Goal: Information Seeking & Learning: Find specific page/section

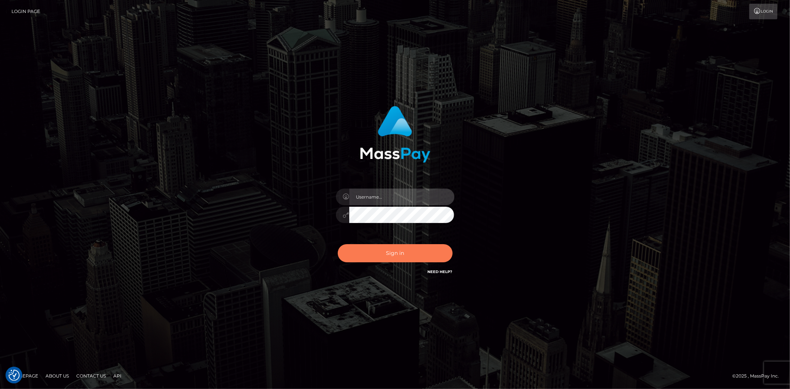
type input "alexstef"
click at [404, 247] on button "Sign in" at bounding box center [395, 253] width 115 height 18
type input "alexstef"
click at [397, 252] on button "Sign in" at bounding box center [395, 253] width 115 height 18
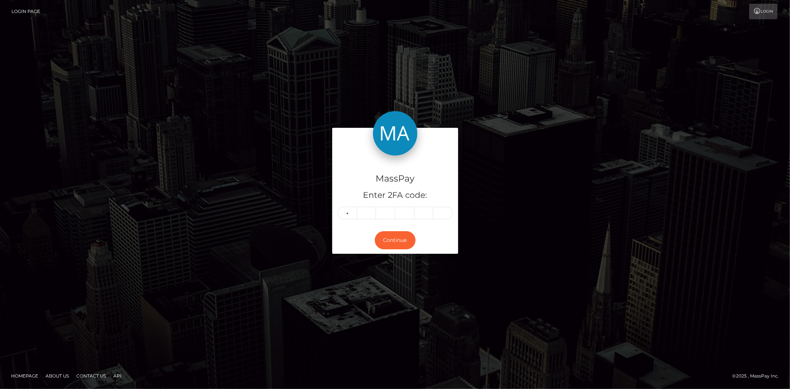
type input "6"
type input "5"
type input "9"
type input "5"
type input "7"
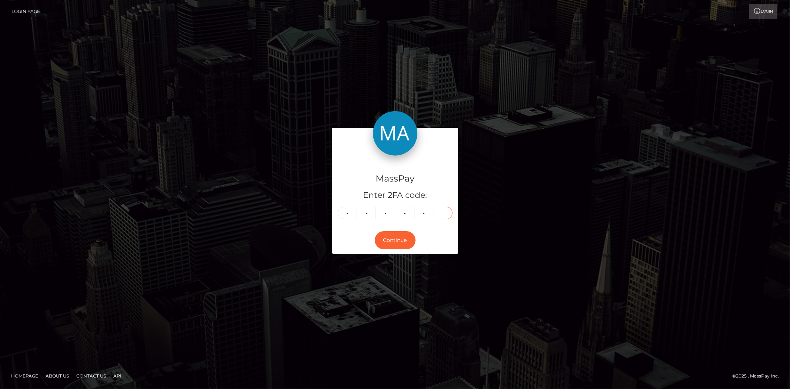
type input "5"
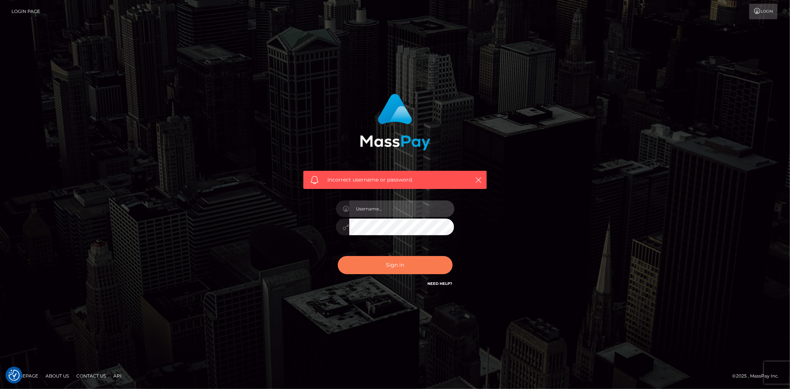
type input "alexstef"
click at [405, 261] on button "Sign in" at bounding box center [395, 265] width 115 height 18
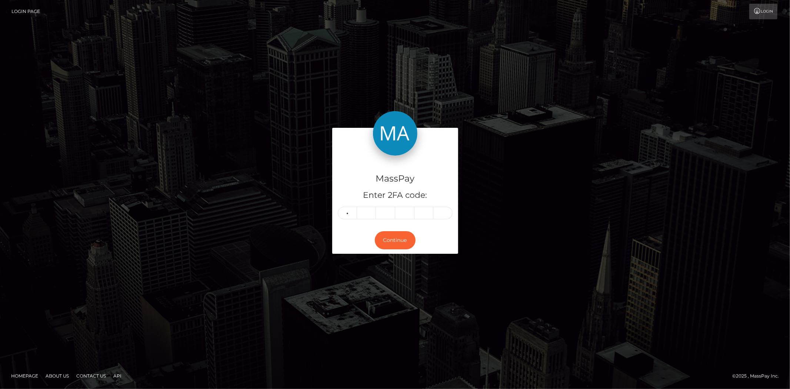
type input "8"
type input "1"
type input "4"
type input "7"
type input "8"
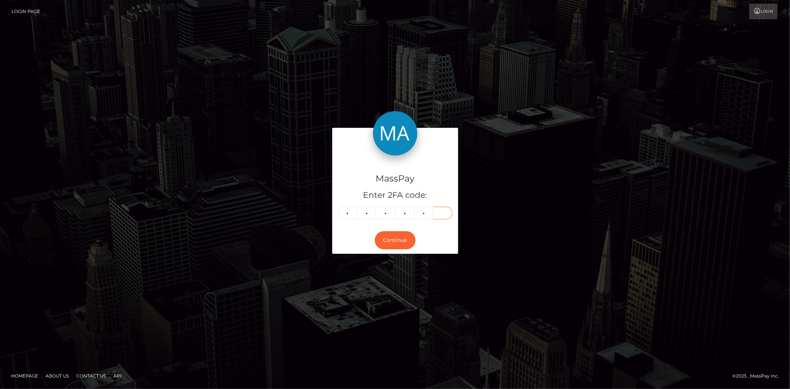
type input "9"
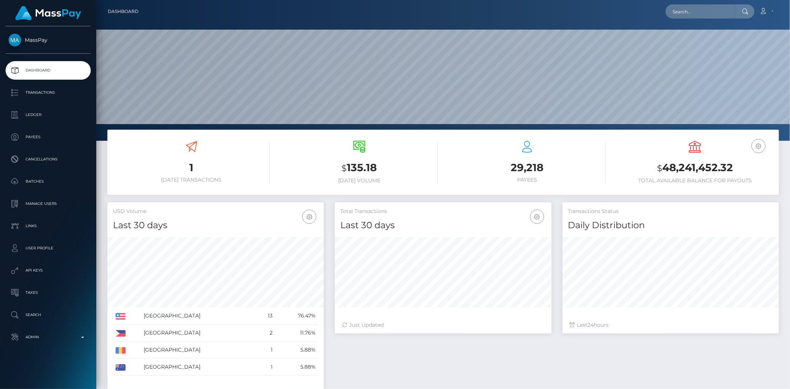
scroll to position [131, 216]
click at [682, 11] on input "text" at bounding box center [700, 11] width 70 height 14
click at [698, 13] on input "text" at bounding box center [700, 11] width 70 height 14
paste input "hrhi7530@gmail.com"
click at [693, 13] on input "hrhi7530@gmail.com" at bounding box center [700, 11] width 70 height 14
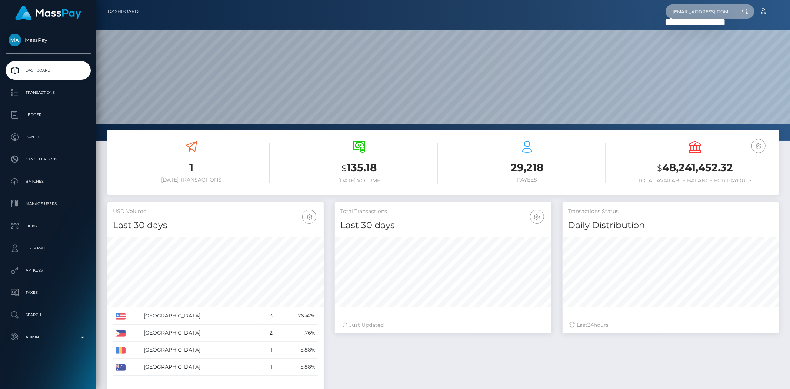
paste input "68db078067b9f0ff585e003c"
click at [690, 8] on input "68db078067b9f0ff585e003c" at bounding box center [700, 11] width 70 height 14
paste input "ad38a67b9f0ff5858816e"
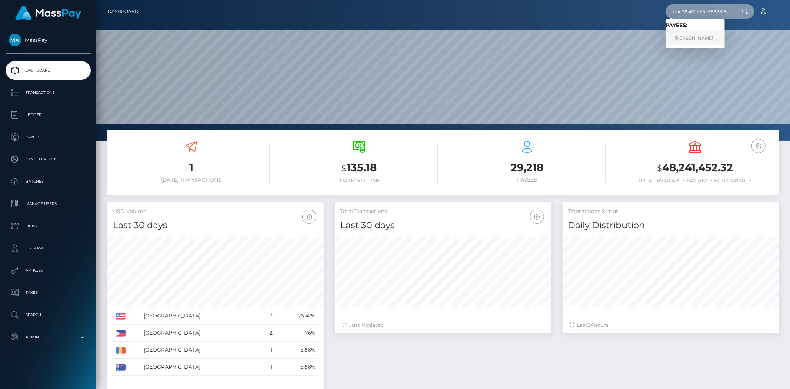
type input "68dad38a67b9f0ff5858816e"
click at [684, 36] on link "CELIA DIANE GOMEZ" at bounding box center [694, 38] width 59 height 14
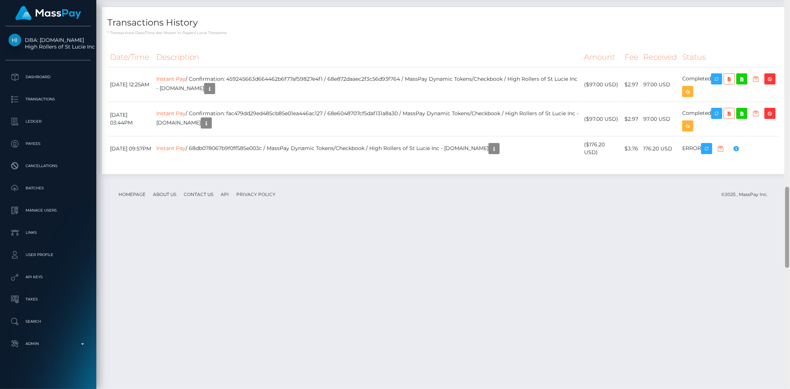
scroll to position [920, 0]
drag, startPoint x: 787, startPoint y: 71, endPoint x: 771, endPoint y: 377, distance: 306.2
click at [772, 381] on div "Customer Profile Loading... Loading..." at bounding box center [442, 194] width 693 height 389
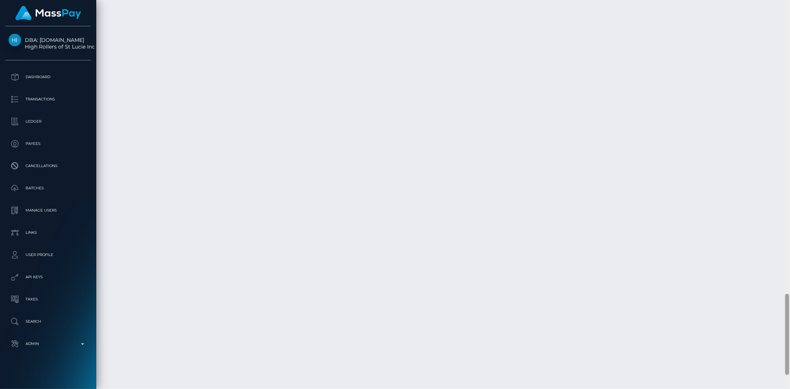
scroll to position [1470, 0]
drag, startPoint x: 785, startPoint y: 213, endPoint x: 779, endPoint y: 331, distance: 118.7
click at [779, 331] on div "Customer Profile Loading... Loading..." at bounding box center [442, 194] width 693 height 389
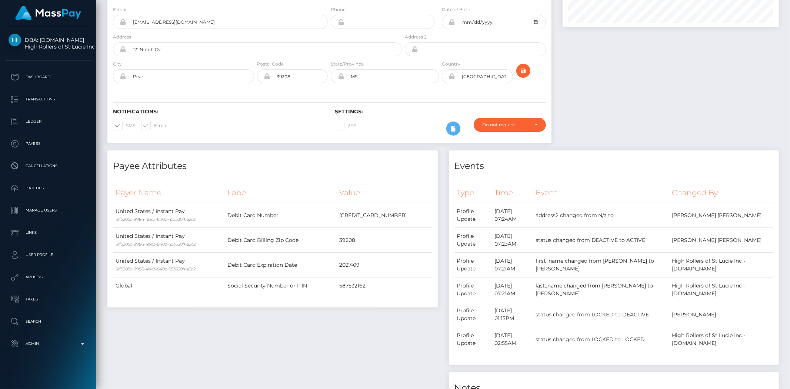
scroll to position [89, 216]
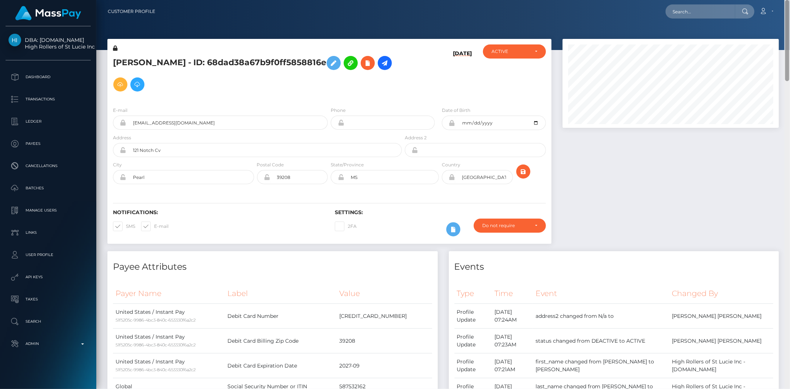
drag, startPoint x: 786, startPoint y: 334, endPoint x: 789, endPoint y: -36, distance: 369.9
click at [783, 0] on html "DBA: Luckyrush.io High Rollers of St Lucie Inc Dashboard Transactions Ledger Pa…" at bounding box center [395, 194] width 790 height 389
drag, startPoint x: 726, startPoint y: 9, endPoint x: 649, endPoint y: 23, distance: 78.6
click at [725, 9] on input "text" at bounding box center [700, 11] width 70 height 14
paste input "usr_50709503-8230-11f0-8023-0266f44cc279"
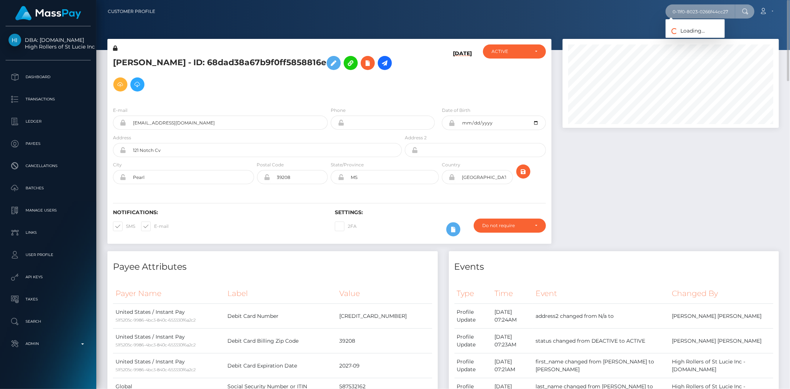
scroll to position [0, 0]
drag, startPoint x: 673, startPoint y: 14, endPoint x: 613, endPoint y: 16, distance: 60.0
click at [613, 16] on div "usr_50709503-8230-11f0-8023-0266f44cc279 Loading... Loading... Account Edit Pro…" at bounding box center [469, 12] width 617 height 16
type input "50709503-8230-11f0-8023-0266f44cc279"
click at [702, 34] on link "LEONARDO BRANDO MAKSIMOVICH" at bounding box center [713, 38] width 97 height 14
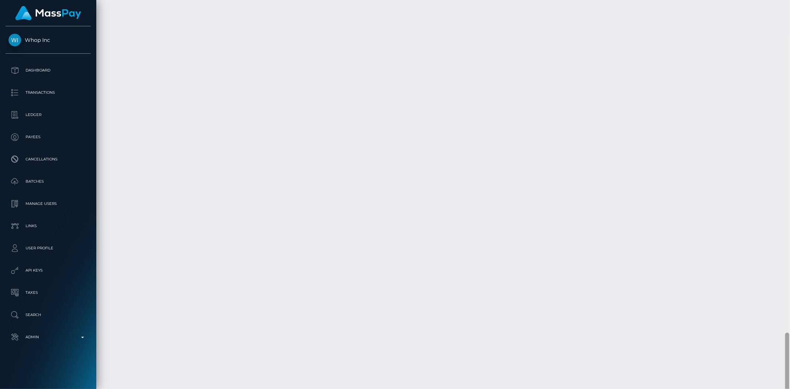
scroll to position [1268, 0]
drag, startPoint x: 789, startPoint y: 91, endPoint x: 789, endPoint y: 408, distance: 316.5
click at [789, 388] on html "Whop Inc Dashboard Transactions Ledger Payees Cancellations Links" at bounding box center [395, 194] width 790 height 389
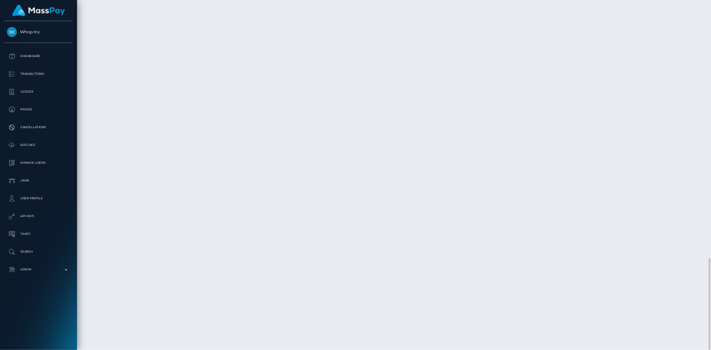
scroll to position [89, 249]
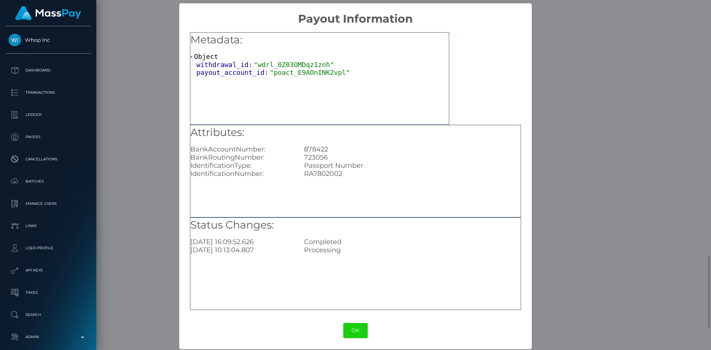
scroll to position [89, 190]
click at [356, 324] on button "OK" at bounding box center [355, 330] width 24 height 15
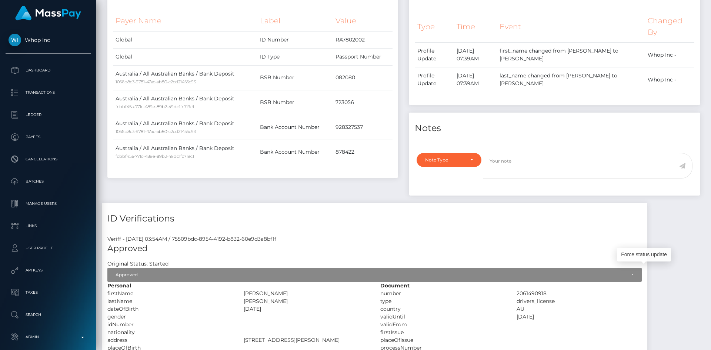
scroll to position [0, 0]
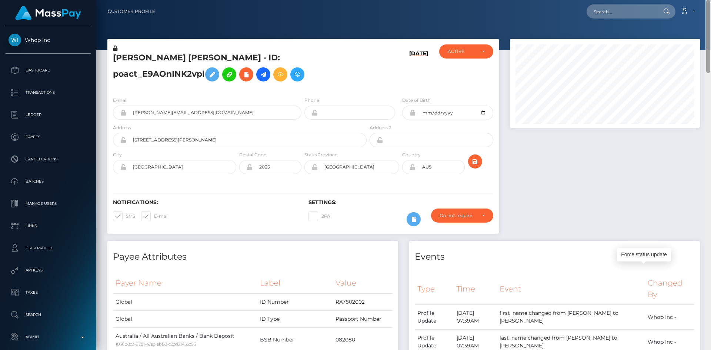
drag, startPoint x: 707, startPoint y: 289, endPoint x: 710, endPoint y: -20, distance: 308.4
click at [710, 0] on html "Whop Inc Dashboard Transactions Ledger Payees Cancellations Links" at bounding box center [355, 175] width 711 height 350
click at [615, 0] on nav "Customer Profile Loading... Loading... Account" at bounding box center [403, 11] width 615 height 23
click at [614, 9] on input "text" at bounding box center [621, 11] width 70 height 14
paste input "sarbyummi@gmail.com"
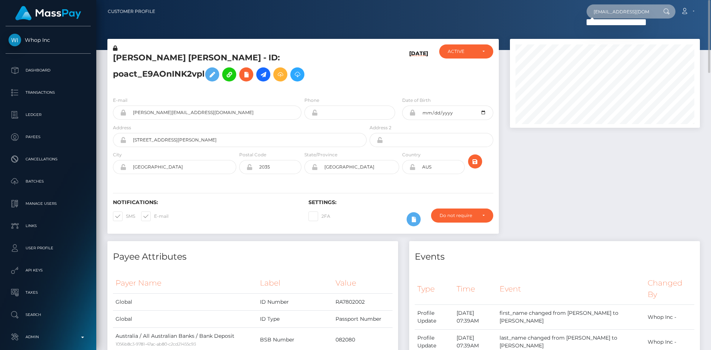
click at [622, 14] on input "sarbyummi@gmail.com" at bounding box center [621, 11] width 70 height 14
paste input "524a7401-b95c-11ed-8ee0-02c3be5336a9"
type input "524a7401-b95c-11ed-8ee0-02c3be5336a9"
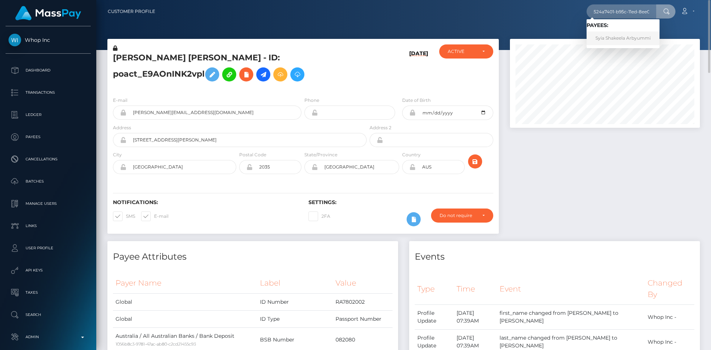
drag, startPoint x: 623, startPoint y: 37, endPoint x: 506, endPoint y: 53, distance: 118.4
click at [623, 37] on link "Syia Shakeela Arbyummi" at bounding box center [622, 38] width 73 height 14
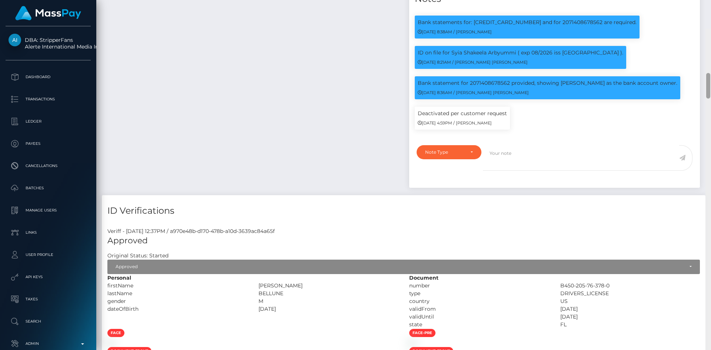
scroll to position [566, 0]
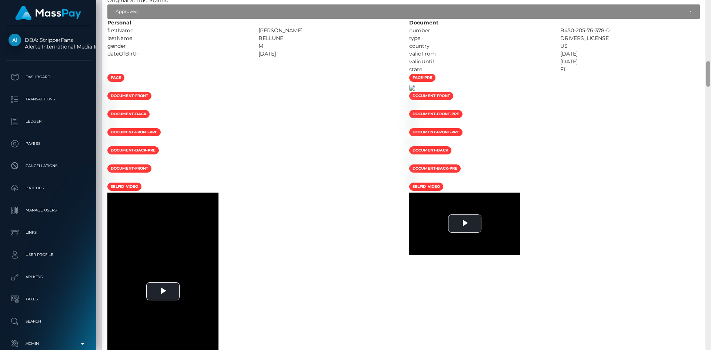
drag, startPoint x: 706, startPoint y: 23, endPoint x: 516, endPoint y: 155, distance: 232.0
click at [709, 85] on div at bounding box center [708, 74] width 4 height 26
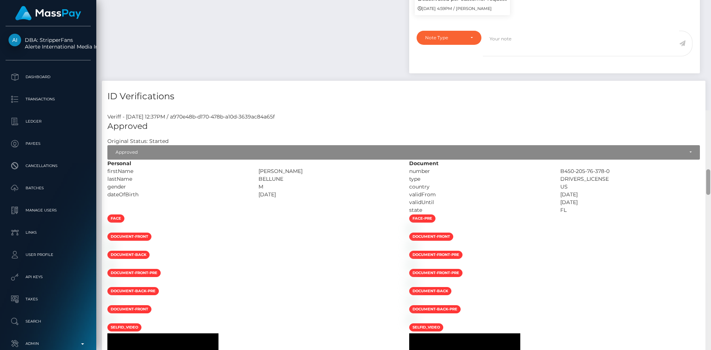
scroll to position [0, 0]
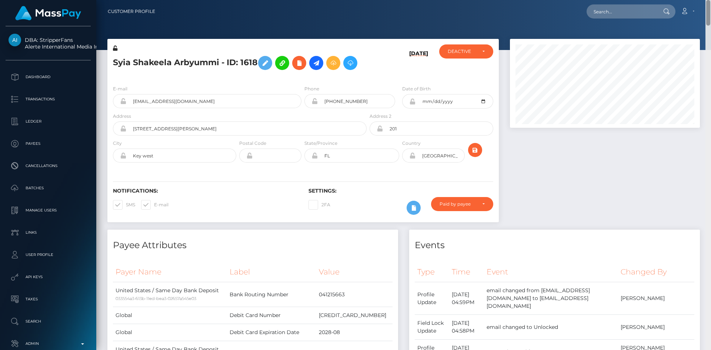
drag, startPoint x: 709, startPoint y: 81, endPoint x: 706, endPoint y: -32, distance: 113.0
click at [706, 0] on html "DBA: StripperFans Alerte International Media Inc. Dashboard Transactions Ledger…" at bounding box center [355, 175] width 711 height 350
drag, startPoint x: 523, startPoint y: 132, endPoint x: 535, endPoint y: 133, distance: 11.9
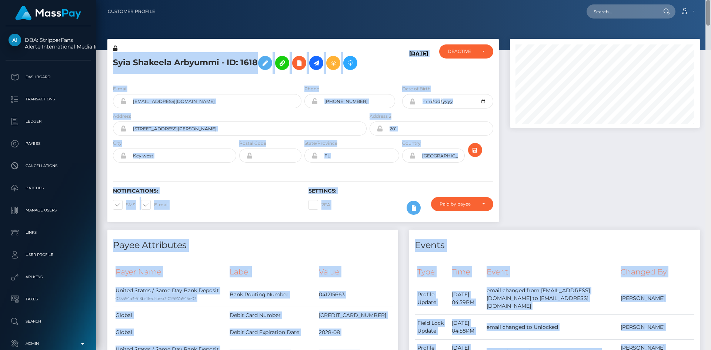
drag, startPoint x: 707, startPoint y: 14, endPoint x: 707, endPoint y: 37, distance: 23.0
click at [707, 37] on div "Customer Profile Loading... Loading..." at bounding box center [403, 175] width 615 height 350
click at [658, 145] on div at bounding box center [604, 134] width 201 height 191
click at [414, 47] on div "[DATE]" at bounding box center [400, 61] width 65 height 35
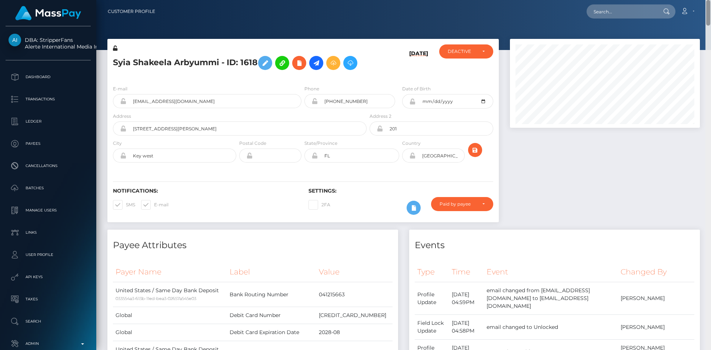
drag, startPoint x: 708, startPoint y: 20, endPoint x: 705, endPoint y: -32, distance: 52.3
click at [705, 0] on html "DBA: StripperFans Alerte International Media Inc. Dashboard Transactions Ledger…" at bounding box center [355, 175] width 711 height 350
click at [266, 66] on icon at bounding box center [265, 62] width 9 height 9
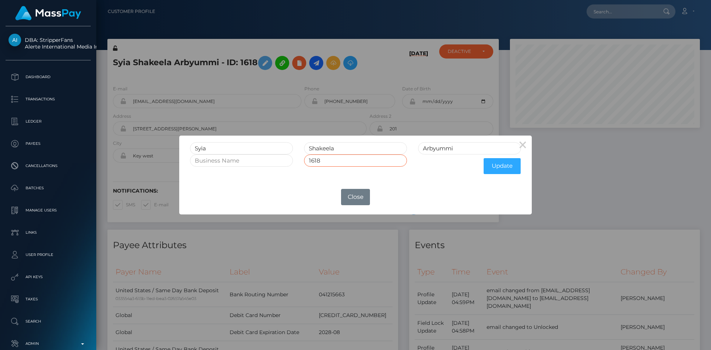
click at [358, 162] on input "1618" at bounding box center [355, 160] width 103 height 12
type input "1618RET"
click at [502, 170] on button "Update" at bounding box center [502, 166] width 37 height 16
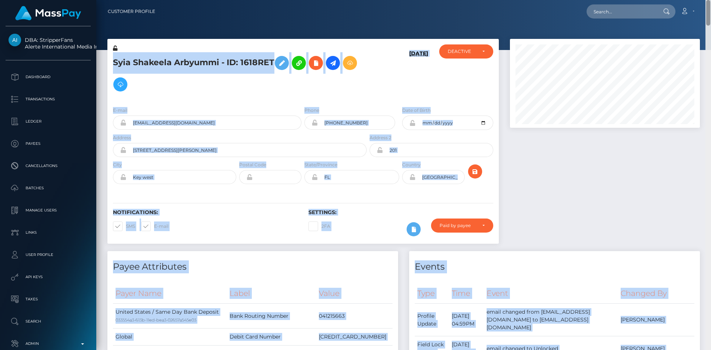
drag, startPoint x: 708, startPoint y: 19, endPoint x: 707, endPoint y: 25, distance: 6.3
click at [707, 25] on div "Customer Profile Loading... Loading..." at bounding box center [403, 175] width 615 height 350
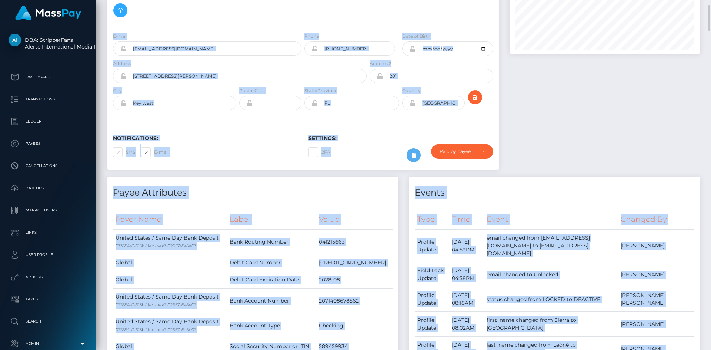
click at [603, 91] on div at bounding box center [604, 71] width 201 height 212
click at [416, 31] on div "E-mail delete-sarbyummi@gmail.com Phone Address" at bounding box center [302, 72] width 391 height 91
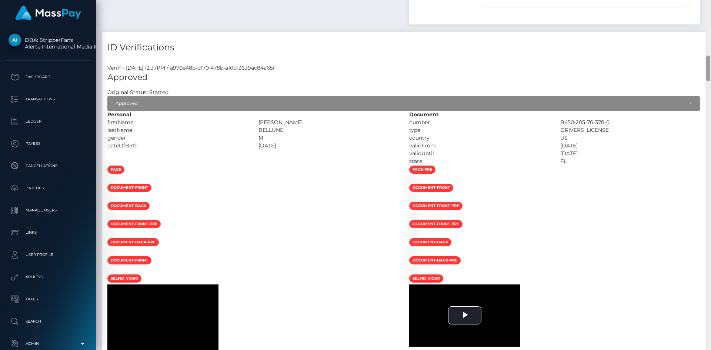
scroll to position [871, 0]
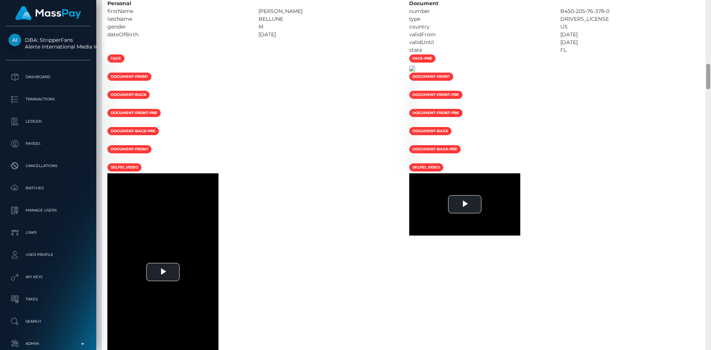
drag, startPoint x: 708, startPoint y: 21, endPoint x: 477, endPoint y: 108, distance: 246.9
click at [690, 79] on div "Customer Profile Loading... Loading..." at bounding box center [403, 175] width 615 height 350
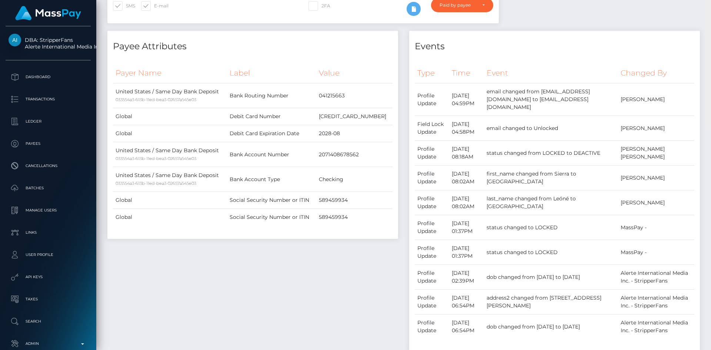
scroll to position [0, 0]
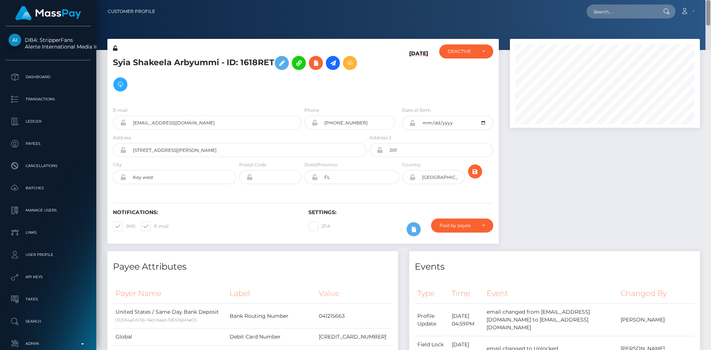
drag, startPoint x: 708, startPoint y: 73, endPoint x: 710, endPoint y: -32, distance: 104.8
click at [710, 0] on html "DBA: StripperFans Alerte International Media Inc. Dashboard Transactions Ledger…" at bounding box center [355, 175] width 711 height 350
click at [599, 13] on input "text" at bounding box center [621, 11] width 70 height 14
paste input "habigigi7@gmail.com"
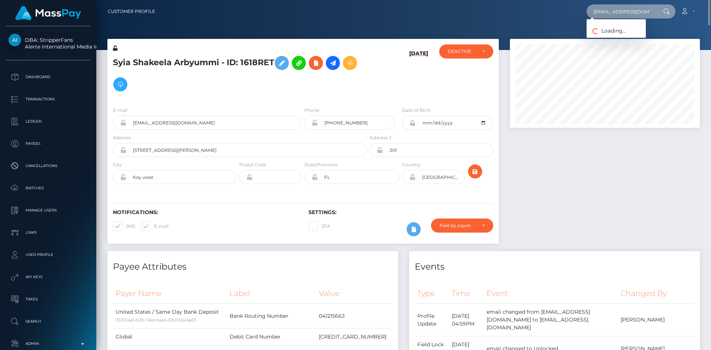
type input "habigigi7@gmail.com"
drag, startPoint x: 613, startPoint y: 38, endPoint x: 609, endPoint y: 40, distance: 4.5
click at [613, 38] on link "YARIN KADOSH" at bounding box center [615, 38] width 59 height 14
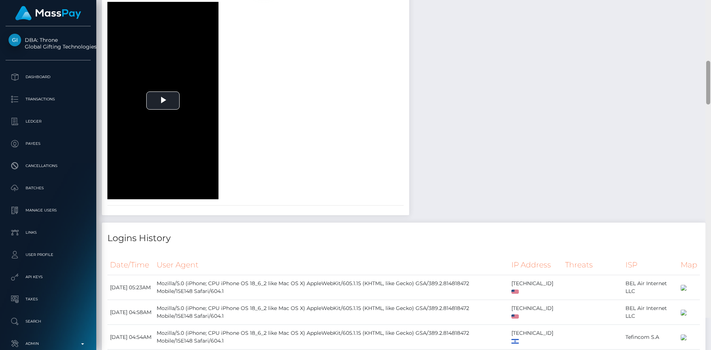
scroll to position [737, 0]
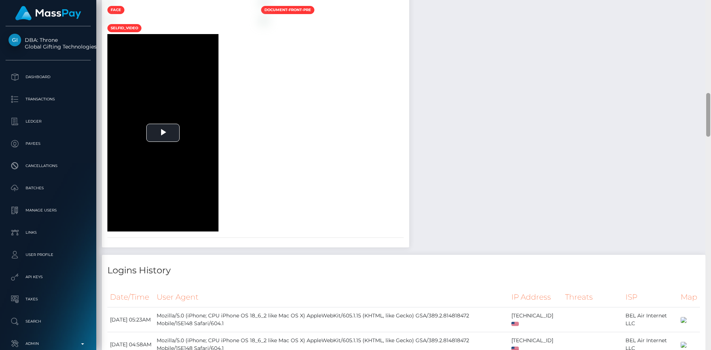
drag, startPoint x: 707, startPoint y: 33, endPoint x: 287, endPoint y: 134, distance: 431.8
click at [696, 117] on div "Customer Profile Loading... Loading..." at bounding box center [403, 175] width 615 height 350
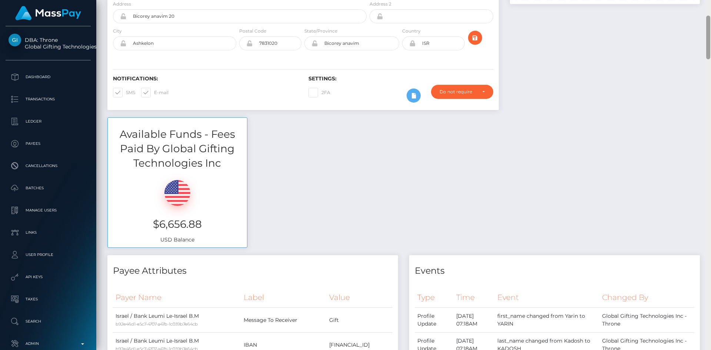
scroll to position [0, 0]
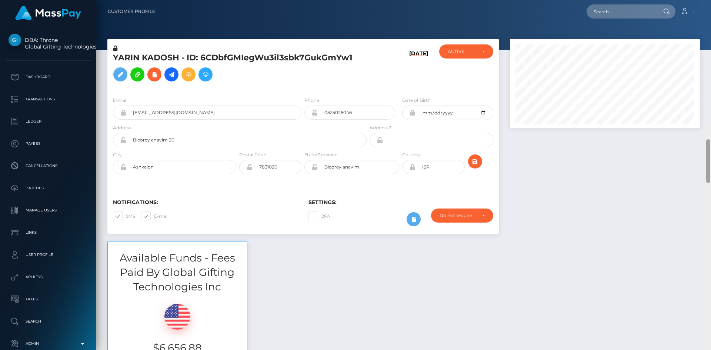
drag, startPoint x: 706, startPoint y: 123, endPoint x: 705, endPoint y: -12, distance: 134.4
click at [705, 0] on html "DBA: Throne Global Gifting Technologies Inc Dashboard Transactions Ledger Payee…" at bounding box center [355, 175] width 711 height 350
click at [177, 74] on link at bounding box center [171, 74] width 14 height 14
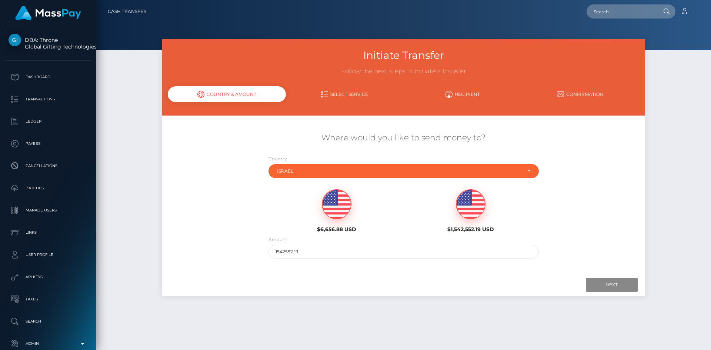
click at [344, 209] on img at bounding box center [336, 205] width 29 height 30
click at [606, 280] on input "Next" at bounding box center [612, 285] width 52 height 14
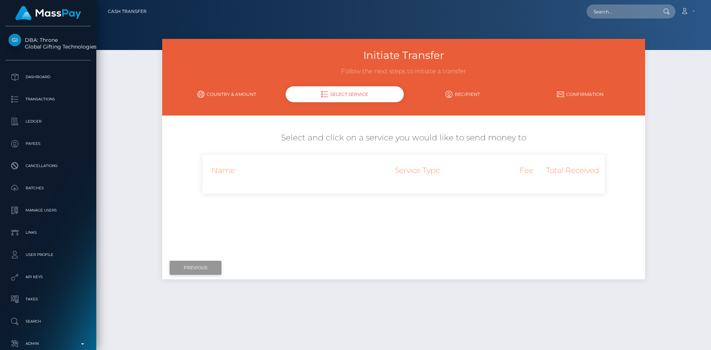
click at [205, 269] on input "Previous" at bounding box center [196, 268] width 52 height 14
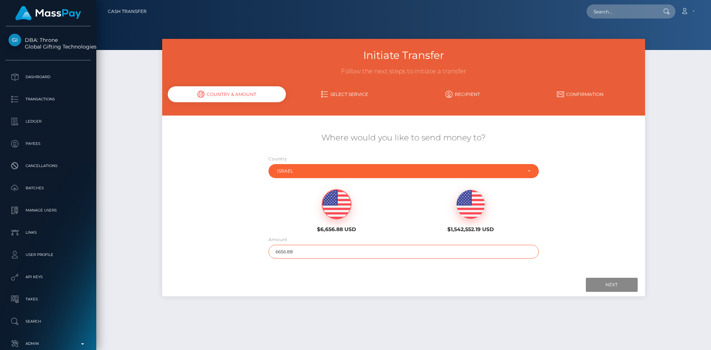
drag, startPoint x: 308, startPoint y: 252, endPoint x: 249, endPoint y: 250, distance: 58.9
click at [249, 250] on div "Where would you like to send money to? Country Abkhazia Afghanistan Albania Alg…" at bounding box center [403, 195] width 482 height 134
drag, startPoint x: 338, startPoint y: 251, endPoint x: 256, endPoint y: 250, distance: 82.6
click at [256, 251] on div "Where would you like to send money to? Country Abkhazia Afghanistan Albania Alg…" at bounding box center [403, 195] width 482 height 134
type input "4500"
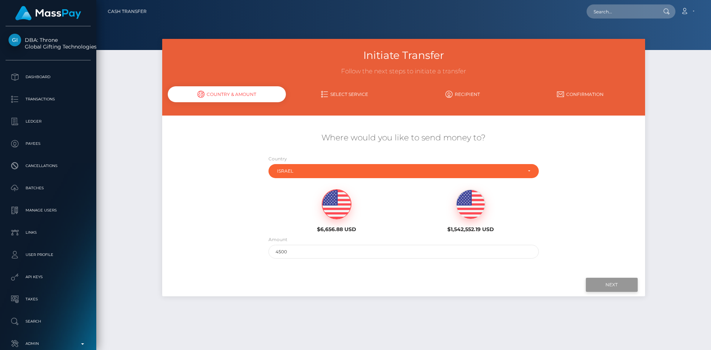
click at [625, 287] on input "Next" at bounding box center [612, 285] width 52 height 14
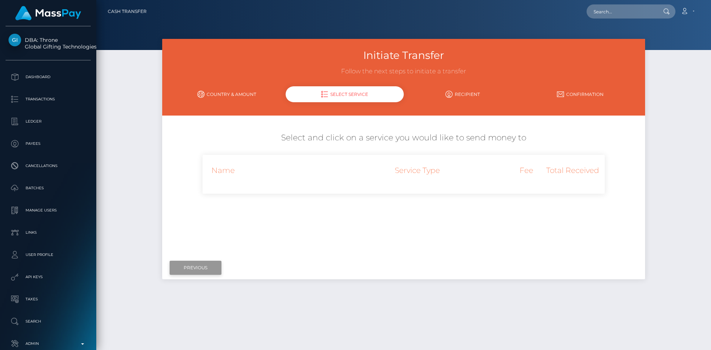
click at [188, 267] on input "Previous" at bounding box center [196, 268] width 52 height 14
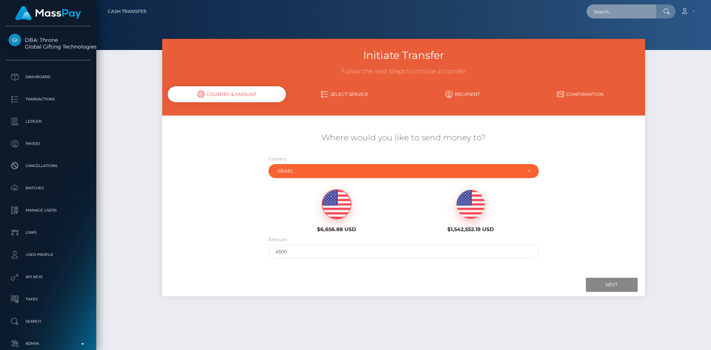
click at [629, 9] on input "text" at bounding box center [621, 11] width 70 height 14
paste input "habigigi7@gmail.com"
type input "habigigi7@gmail.com"
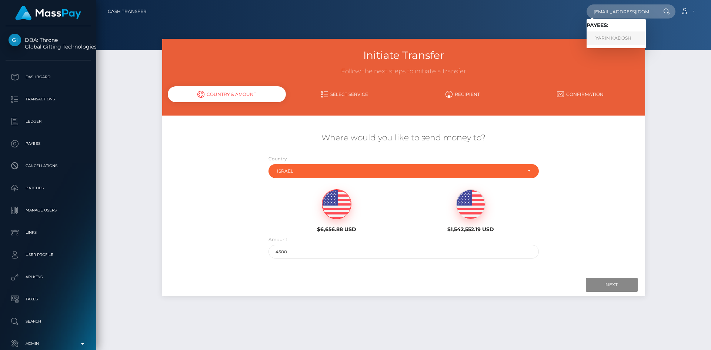
click at [617, 34] on link "YARIN KADOSH" at bounding box center [615, 38] width 59 height 14
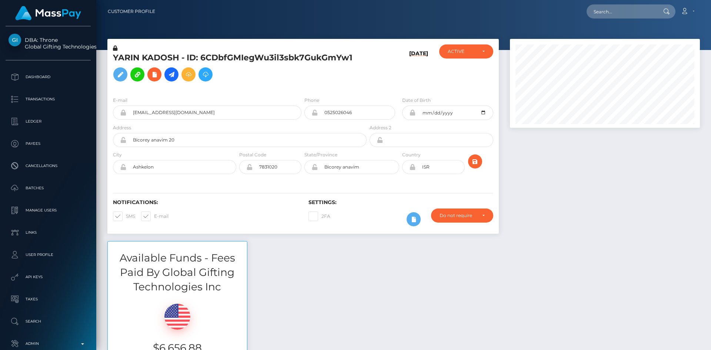
scroll to position [89, 190]
click at [566, 226] on div at bounding box center [604, 140] width 201 height 202
drag, startPoint x: 632, startPoint y: 10, endPoint x: 586, endPoint y: 15, distance: 46.2
click at [632, 10] on input "text" at bounding box center [621, 11] width 70 height 14
paste input "0284e9ea-256e-4904-bdbf-b36800339c71"
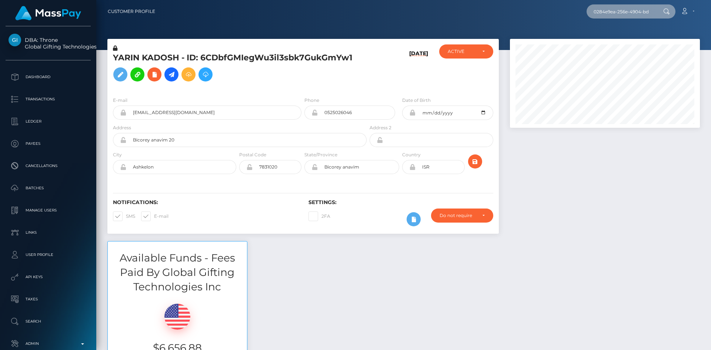
scroll to position [0, 38]
type input "0284e9ea-256e-4904-bdbf-b36800339c71"
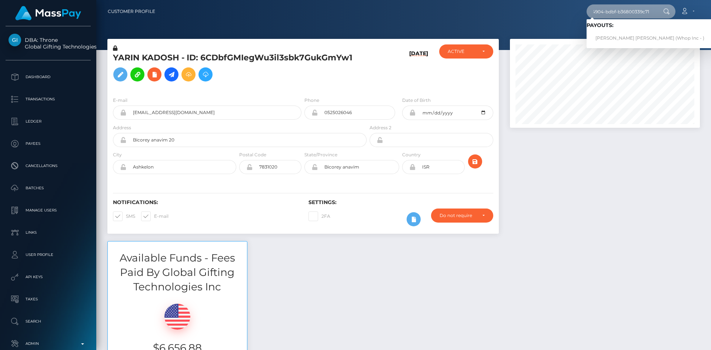
scroll to position [0, 0]
click at [628, 37] on link "VICTORIA LEE DUKE (Whop Inc - )" at bounding box center [649, 38] width 127 height 14
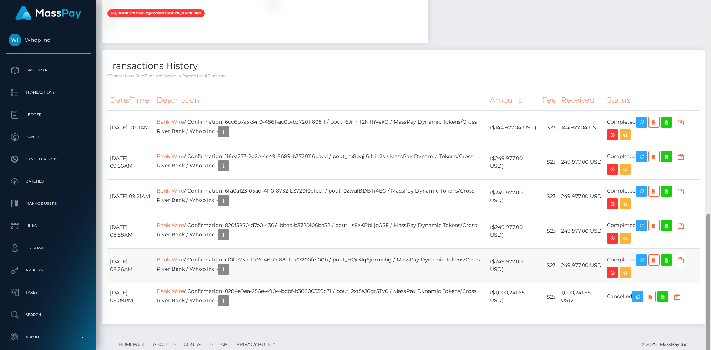
scroll to position [541, 0]
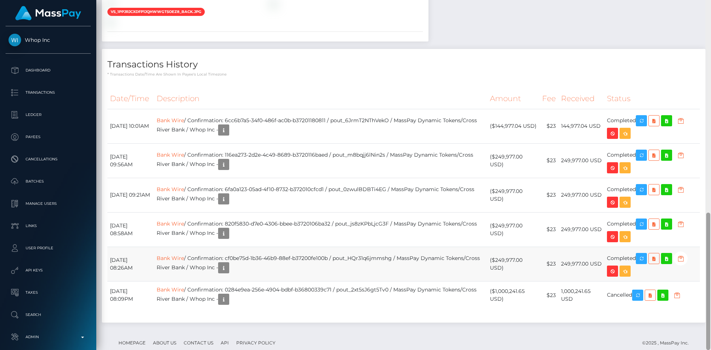
drag, startPoint x: 708, startPoint y: 43, endPoint x: 698, endPoint y: 241, distance: 198.7
click at [698, 241] on div "Customer Profile Loading... Loading..." at bounding box center [403, 175] width 615 height 350
click at [372, 281] on td "Bank Wire / Confirmation: 0284e9ea-256e-4904-bdbf-b36800339c71 / pout_2xt5sJ6gt…" at bounding box center [320, 295] width 333 height 28
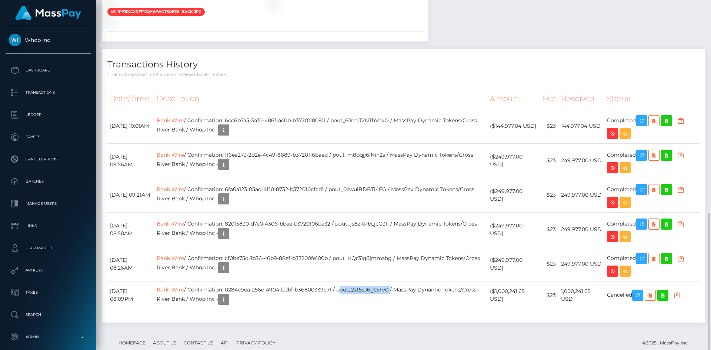
copy td "pout_2xt5sJ6gt5Tv0"
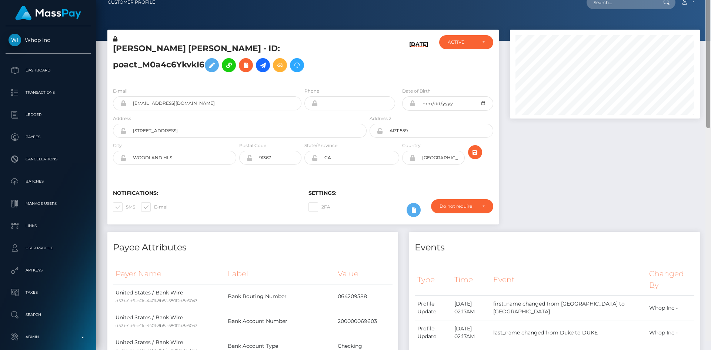
scroll to position [0, 0]
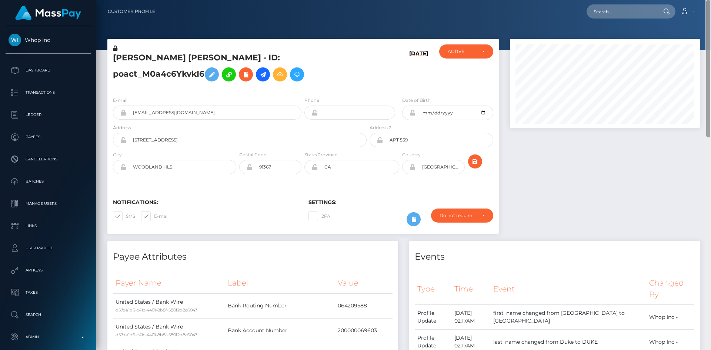
drag, startPoint x: 709, startPoint y: 230, endPoint x: 706, endPoint y: 9, distance: 221.4
click at [709, 12] on div "Customer Profile Loading... Loading..." at bounding box center [403, 175] width 615 height 350
click at [631, 9] on input "text" at bounding box center [621, 11] width 70 height 14
paste input "[EMAIL_ADDRESS][DOMAIN_NAME]"
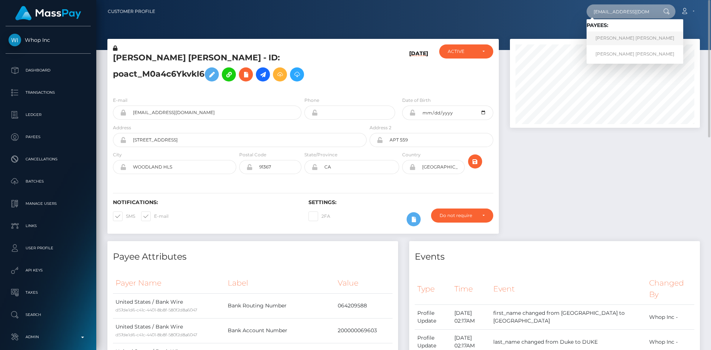
type input "[EMAIL_ADDRESS][DOMAIN_NAME]"
click at [609, 40] on link "Anatolii Viktorovich Zhuravlev" at bounding box center [634, 38] width 97 height 14
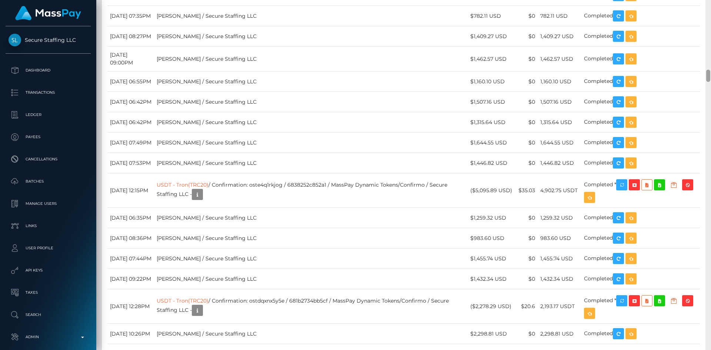
scroll to position [1966, 0]
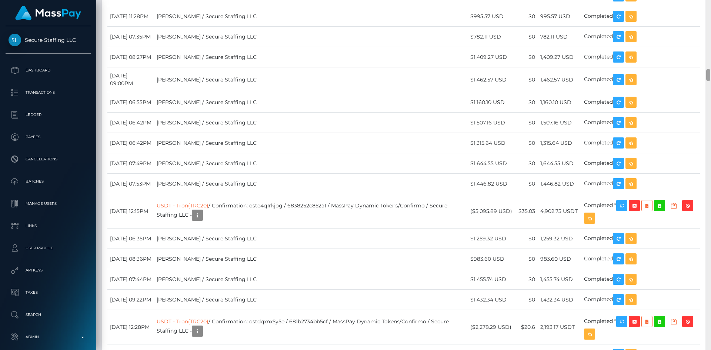
click at [710, 75] on div at bounding box center [708, 75] width 4 height 12
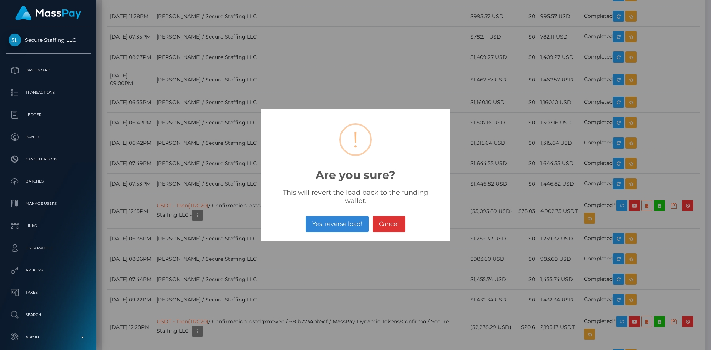
drag, startPoint x: 345, startPoint y: 220, endPoint x: 581, endPoint y: 195, distance: 237.5
click at [345, 220] on button "Yes, reverse load!" at bounding box center [336, 224] width 63 height 16
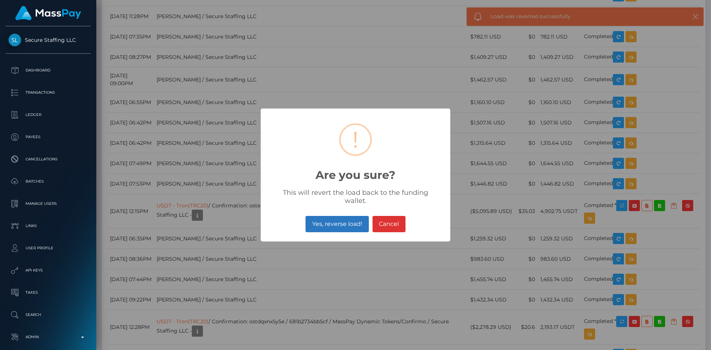
click at [338, 216] on button "Yes, reverse load!" at bounding box center [336, 224] width 63 height 16
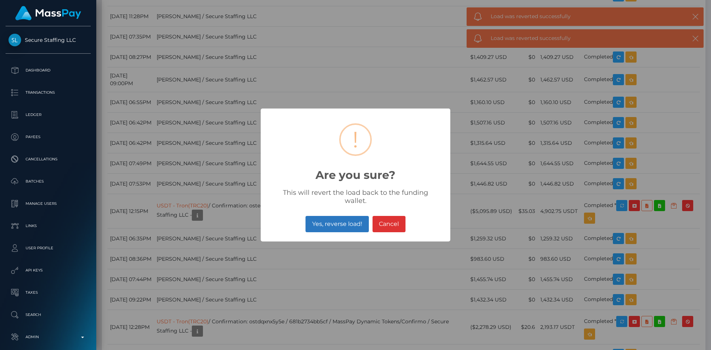
click at [343, 221] on button "Yes, reverse load!" at bounding box center [336, 224] width 63 height 16
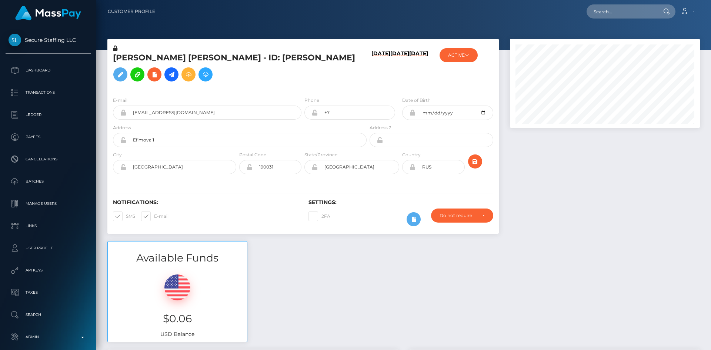
scroll to position [89, 190]
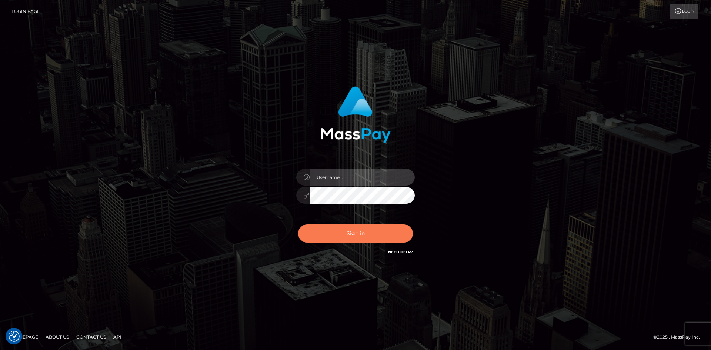
type input "alexstef"
click at [354, 236] on button "Sign in" at bounding box center [355, 233] width 115 height 18
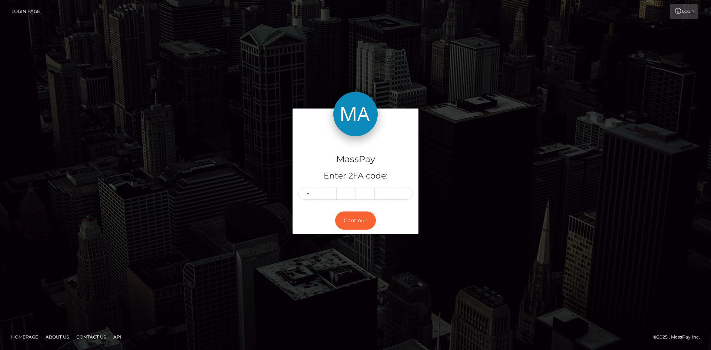
type input "9"
type input "0"
type input "8"
type input "6"
type input "7"
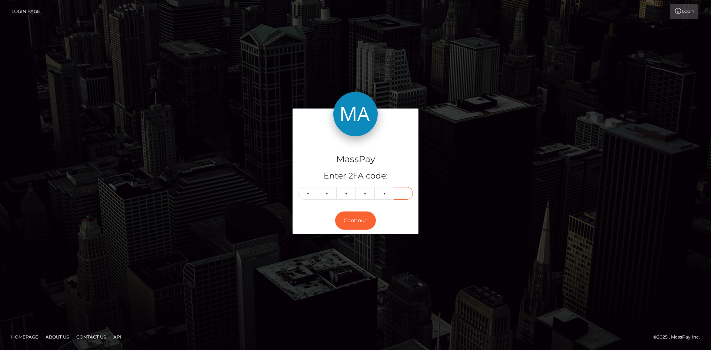
type input "0"
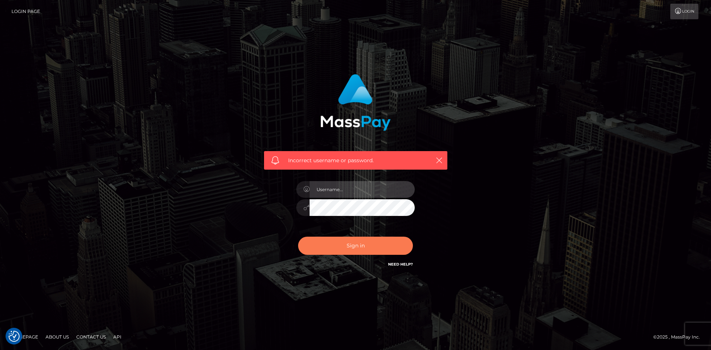
type input "alexstef"
click at [349, 248] on button "Sign in" at bounding box center [355, 246] width 115 height 18
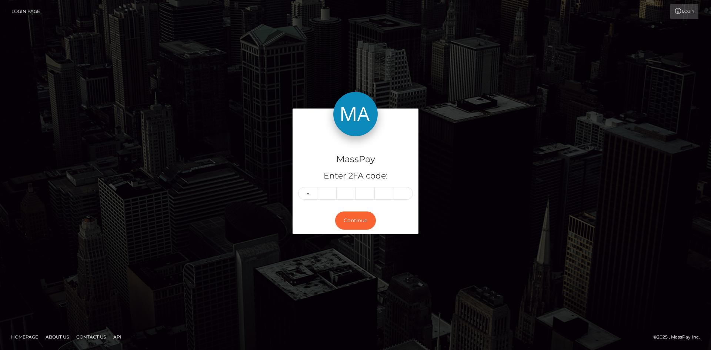
type input "4"
type input "8"
type input "7"
type input "6"
type input "5"
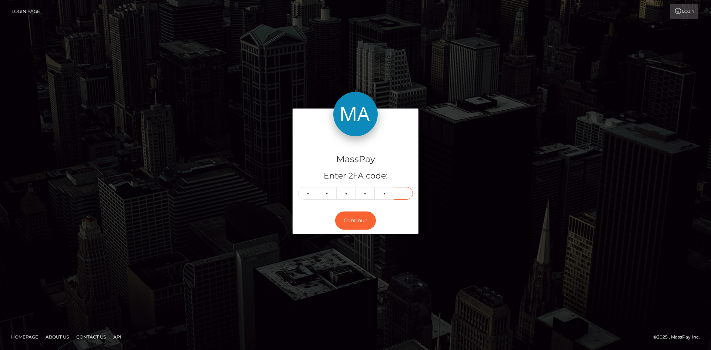
type input "0"
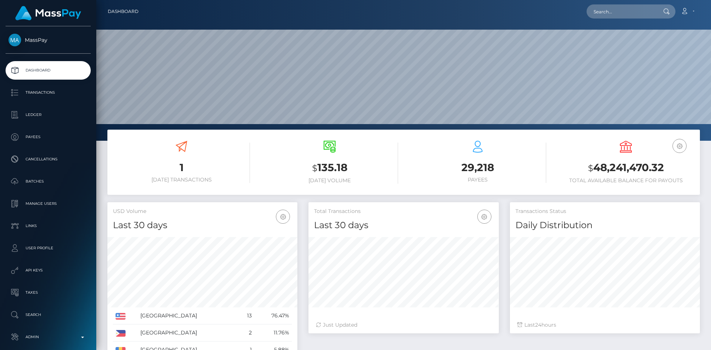
scroll to position [131, 190]
click at [610, 9] on input "text" at bounding box center [621, 11] width 70 height 14
paste input "8b920890-1cff-4457-944e-24d415f41406"
type input "8b920890-1cff-4457-944e-24d415f41406"
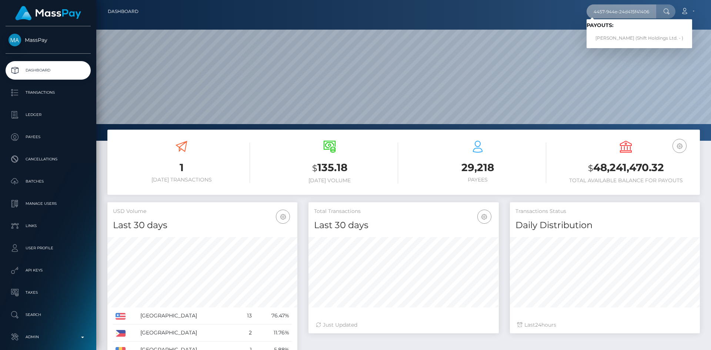
scroll to position [0, 0]
click at [611, 40] on link "EMILY LOUISE TRUEMAN (Shift Holdings Ltd. - )" at bounding box center [639, 38] width 106 height 14
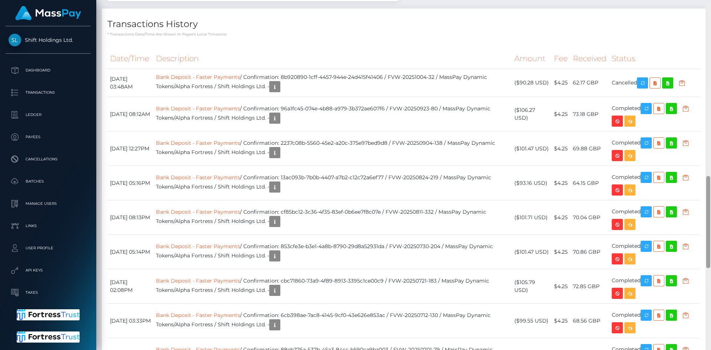
scroll to position [655, 0]
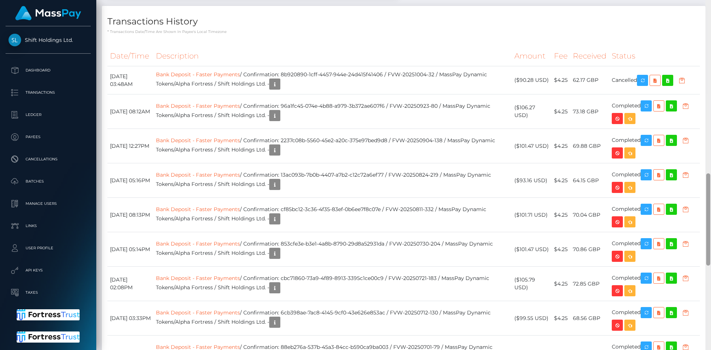
drag, startPoint x: 706, startPoint y: 63, endPoint x: 704, endPoint y: 210, distance: 147.4
click at [704, 210] on div "Customer Profile Loading... Loading..." at bounding box center [403, 175] width 615 height 350
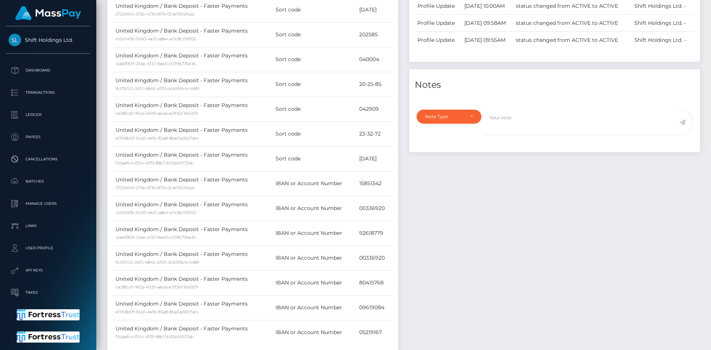
scroll to position [0, 0]
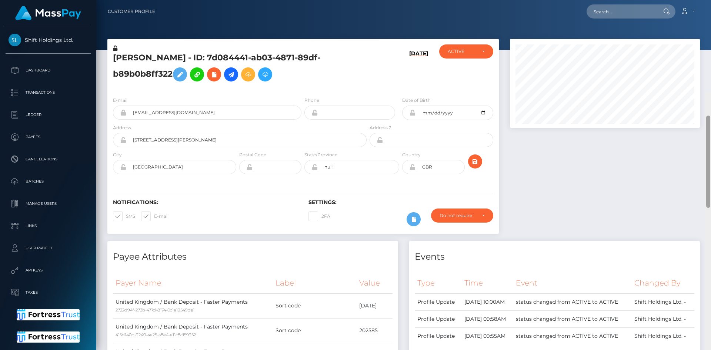
drag, startPoint x: 709, startPoint y: 204, endPoint x: 681, endPoint y: 21, distance: 185.0
click at [710, 20] on div "Customer Profile Loading... Loading..." at bounding box center [403, 175] width 615 height 350
click at [649, 12] on input "text" at bounding box center [621, 11] width 70 height 14
paste input "747666"
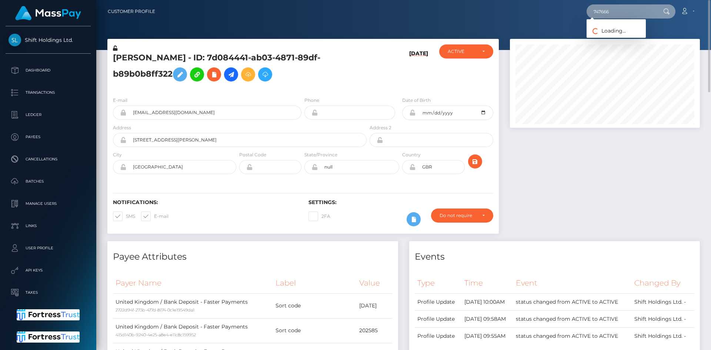
type input "747666"
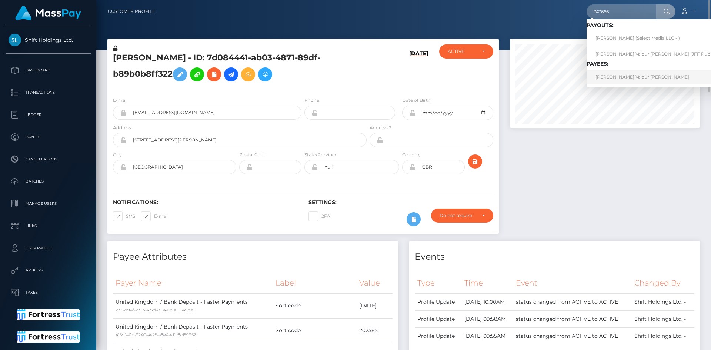
click at [608, 77] on link "Victoria Valeur Miller" at bounding box center [669, 77] width 166 height 14
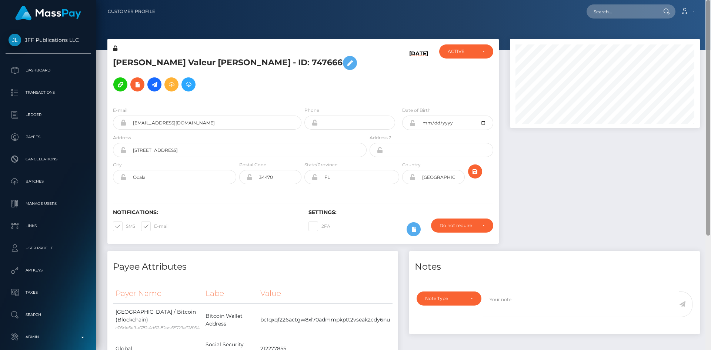
drag, startPoint x: 708, startPoint y: 62, endPoint x: 710, endPoint y: -18, distance: 80.4
click at [710, 0] on html "JFF Publications LLC Dashboard Transactions Ledger Payees Batches" at bounding box center [355, 175] width 711 height 350
click at [602, 13] on input "text" at bounding box center [621, 11] width 70 height 14
paste input "victoria.whitby@icloud.com"
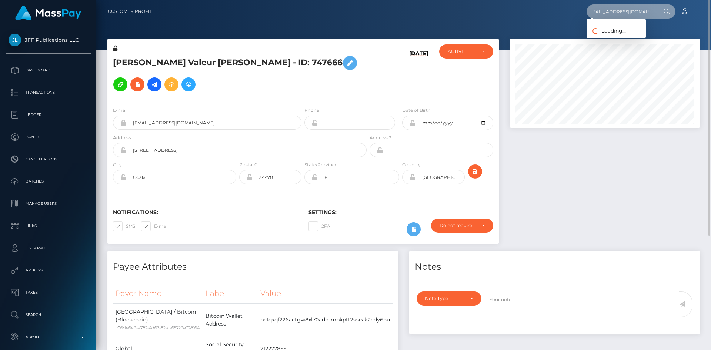
type input "victoria.whitby@icloud.com"
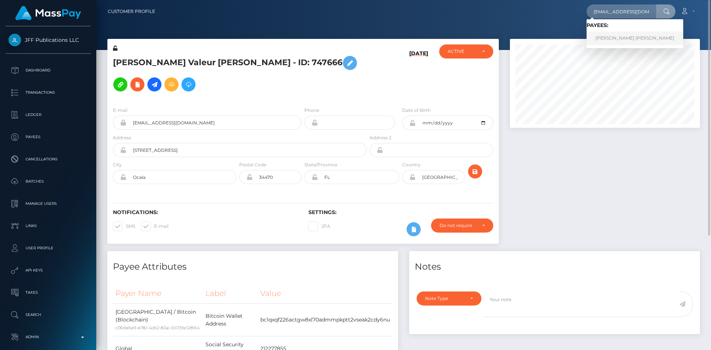
drag, startPoint x: 613, startPoint y: 36, endPoint x: 599, endPoint y: 38, distance: 14.1
click at [613, 36] on link "Victoria Jane Whitby" at bounding box center [634, 38] width 97 height 14
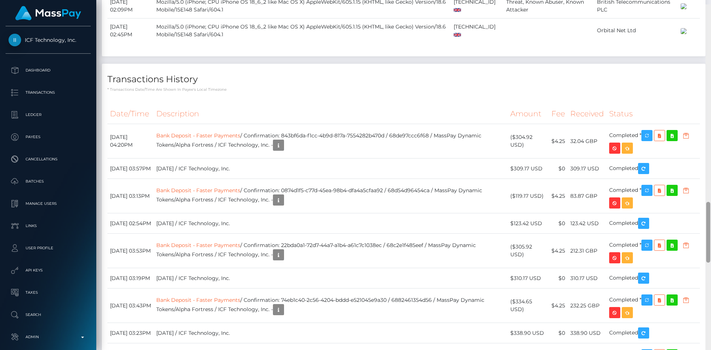
scroll to position [1140, 0]
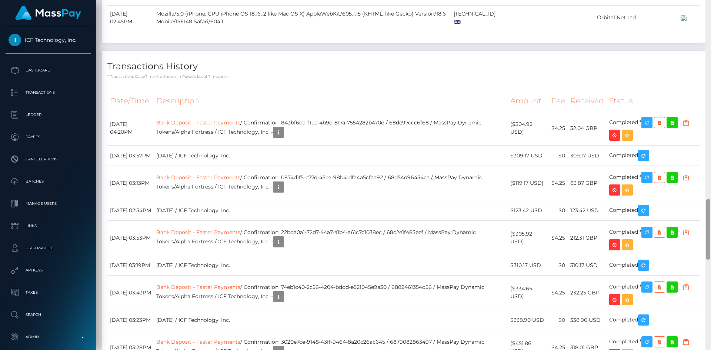
click at [703, 215] on div "Customer Profile Loading... Loading..." at bounding box center [403, 175] width 615 height 350
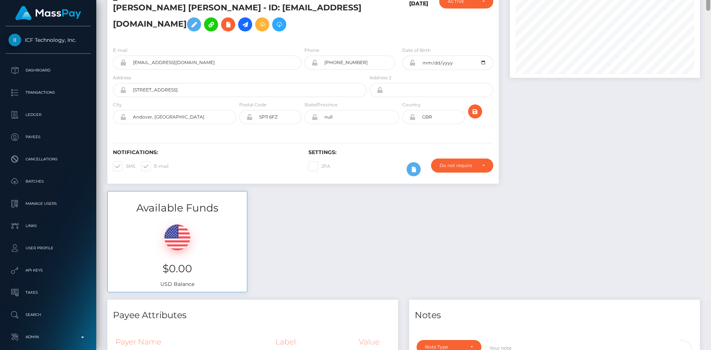
scroll to position [0, 0]
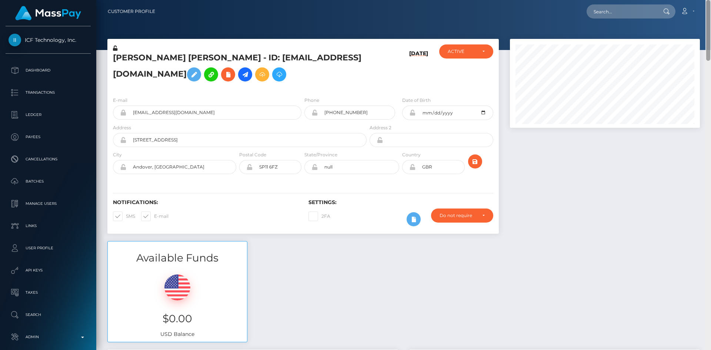
drag, startPoint x: 709, startPoint y: 251, endPoint x: 707, endPoint y: -4, distance: 255.5
click at [707, 0] on html "ICF Technology, Inc. Dashboard Transactions Ledger Payees Batches" at bounding box center [355, 175] width 711 height 350
click at [625, 11] on input "text" at bounding box center [621, 11] width 70 height 14
paste input "e795e77c-0bf7-11f0-b24e-02f0d179f5a1"
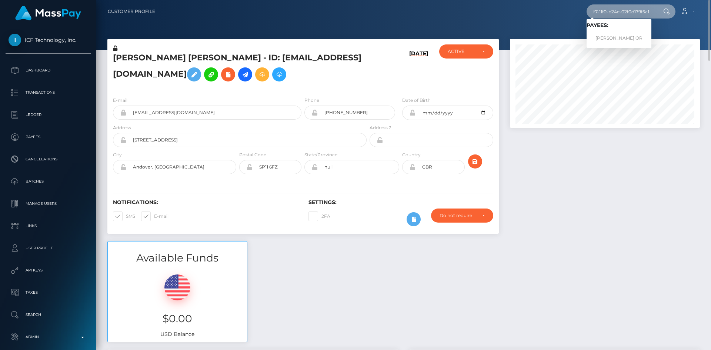
type input "e795e77c-0bf7-11f0-b24e-02f0d179f5a1"
click at [602, 36] on link "JASMIN ELEONORA OR" at bounding box center [618, 38] width 65 height 14
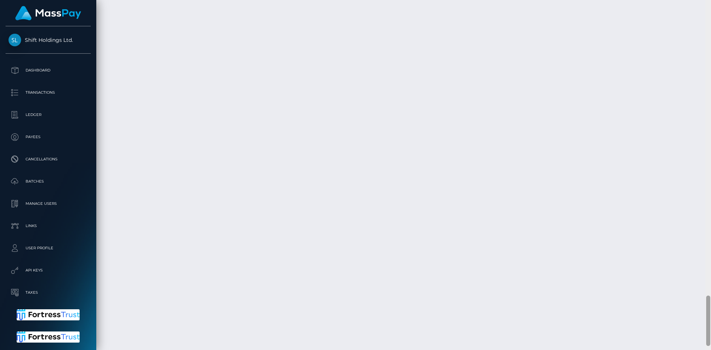
scroll to position [2052, 0]
drag, startPoint x: 707, startPoint y: 54, endPoint x: 675, endPoint y: 335, distance: 283.3
click at [675, 335] on div "Customer Profile Loading... Loading..." at bounding box center [403, 175] width 615 height 350
drag, startPoint x: 706, startPoint y: 311, endPoint x: 710, endPoint y: 238, distance: 73.4
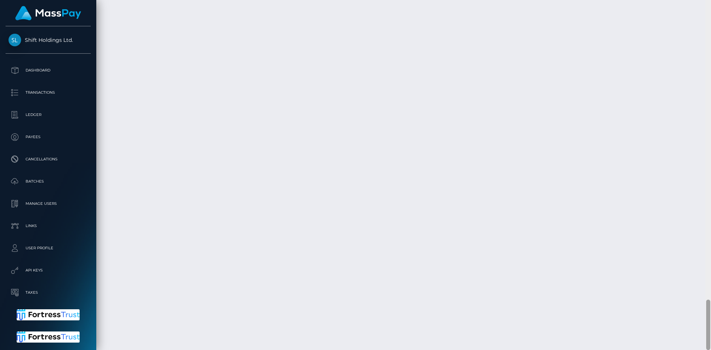
click at [710, 230] on div at bounding box center [708, 175] width 6 height 350
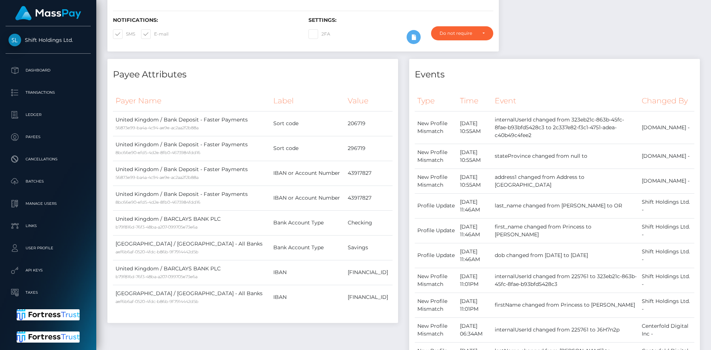
scroll to position [0, 0]
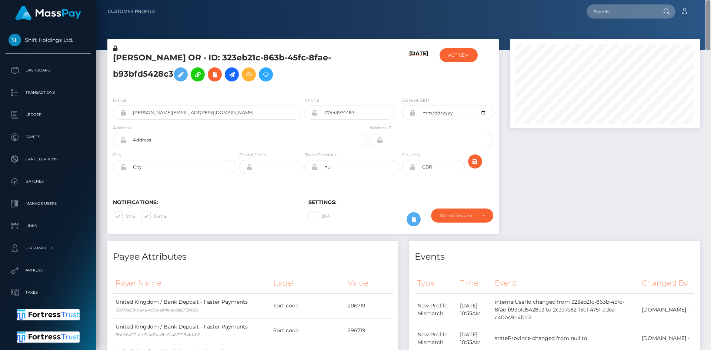
drag, startPoint x: 708, startPoint y: 310, endPoint x: 693, endPoint y: -32, distance: 342.8
click at [693, 0] on html "Shift Holdings Ltd. Dashboard Transactions Ledger Payees Batches" at bounding box center [355, 175] width 711 height 350
click at [598, 13] on input "text" at bounding box center [621, 11] width 70 height 14
paste input "[EMAIL_ADDRESS][DOMAIN_NAME]"
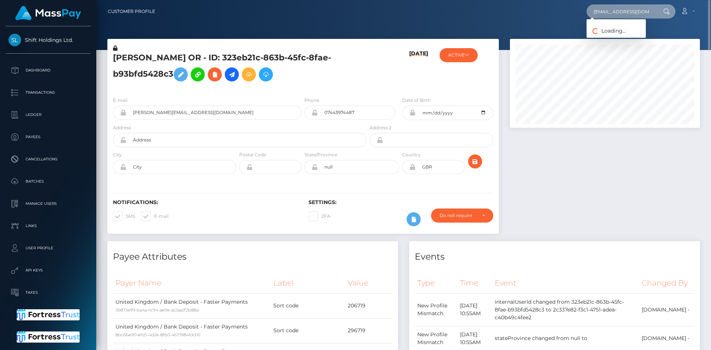
type input "[EMAIL_ADDRESS][DOMAIN_NAME]"
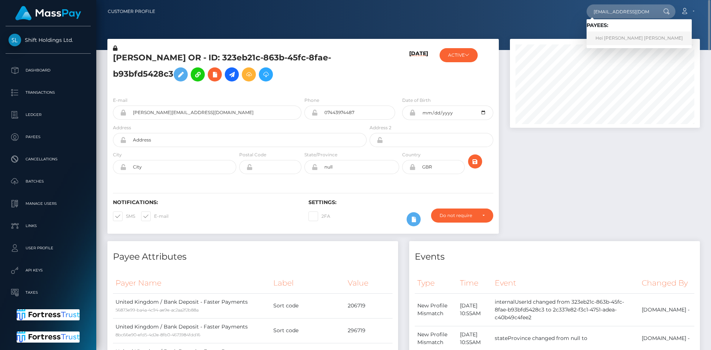
click at [622, 37] on link "Hei [PERSON_NAME] [PERSON_NAME]" at bounding box center [638, 38] width 105 height 14
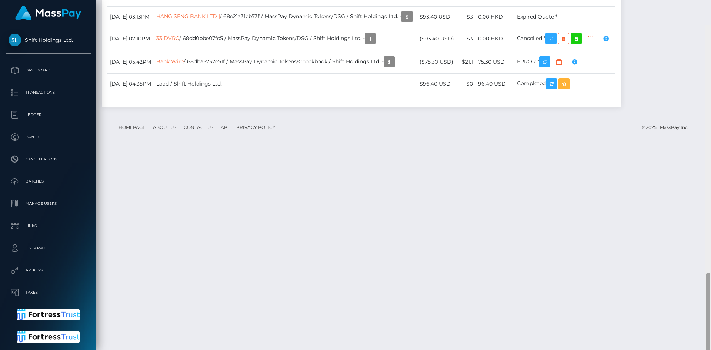
scroll to position [886, 0]
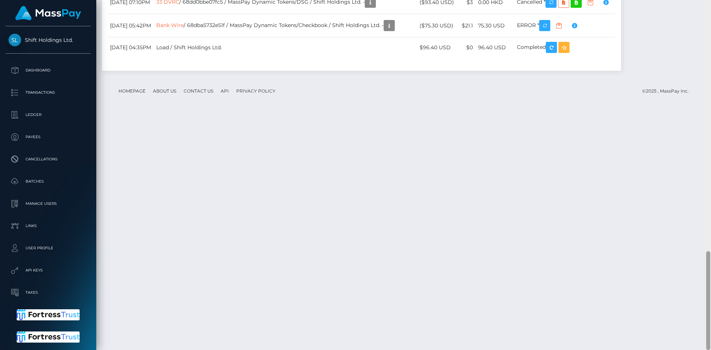
drag, startPoint x: 704, startPoint y: 123, endPoint x: 702, endPoint y: 340, distance: 217.0
click at [702, 340] on div "Customer Profile Loading... Loading..." at bounding box center [403, 175] width 615 height 350
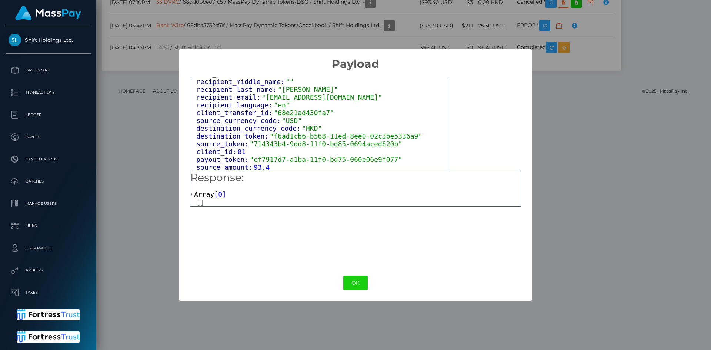
scroll to position [464, 0]
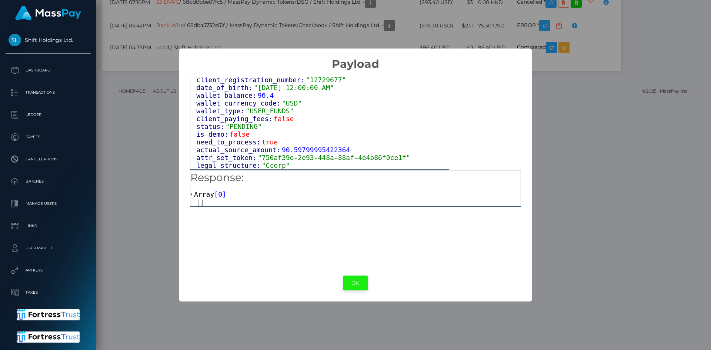
click at [359, 282] on button "OK" at bounding box center [355, 282] width 24 height 15
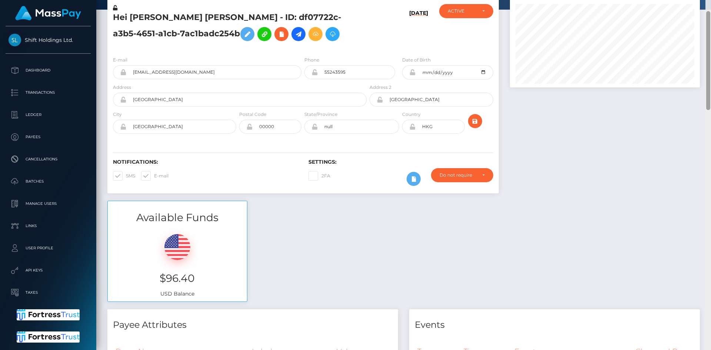
scroll to position [0, 0]
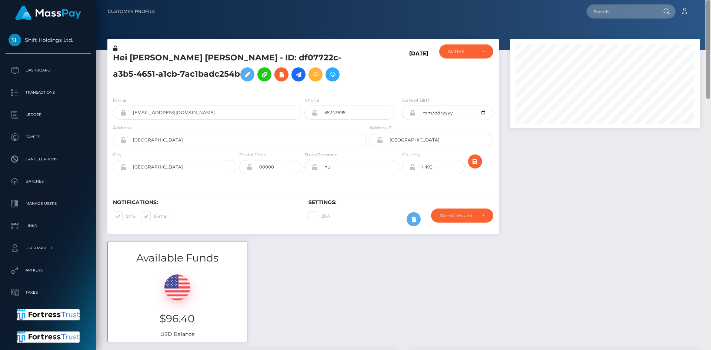
drag, startPoint x: 707, startPoint y: 335, endPoint x: 695, endPoint y: 77, distance: 258.3
click at [708, 81] on div at bounding box center [708, 49] width 4 height 99
drag, startPoint x: 707, startPoint y: 90, endPoint x: 699, endPoint y: 0, distance: 90.0
click at [702, 3] on div "Customer Profile Loading... Loading..." at bounding box center [403, 175] width 615 height 350
drag, startPoint x: 640, startPoint y: 19, endPoint x: 635, endPoint y: 17, distance: 4.8
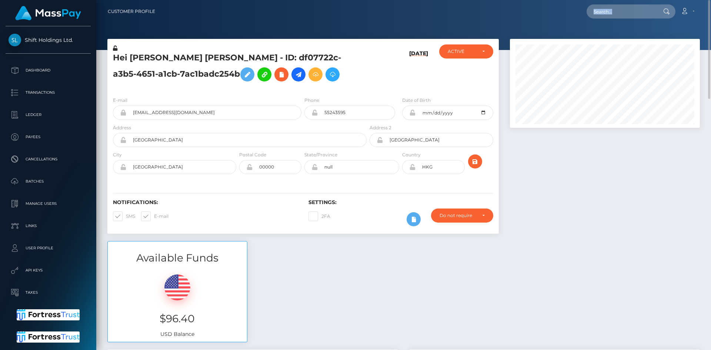
click at [635, 17] on div "Loading... Loading... Account Edit Profile Logout" at bounding box center [430, 12] width 538 height 16
click at [626, 8] on input "text" at bounding box center [621, 11] width 70 height 14
paste input "nguyentrinh98xyz@gmail.com"
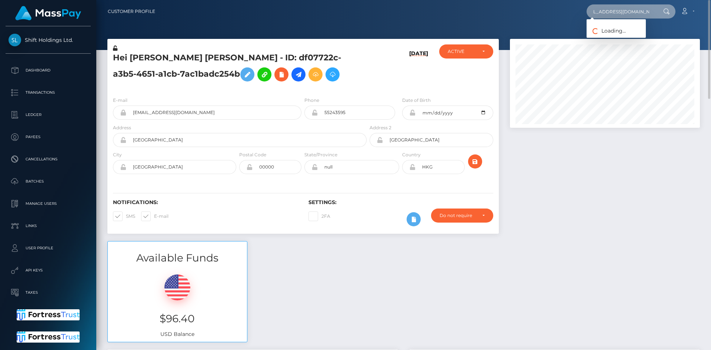
type input "nguyentrinh98xyz@gmail.com"
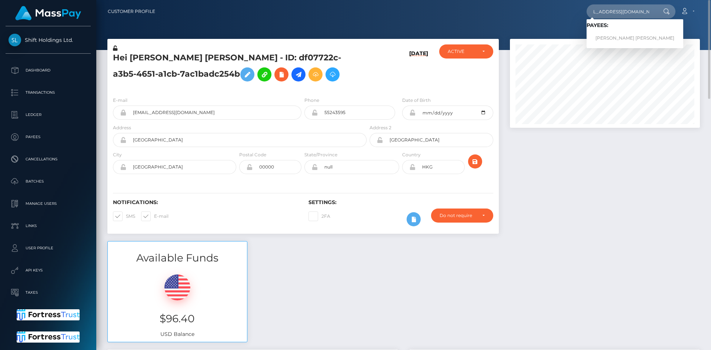
scroll to position [0, 0]
click at [632, 40] on link "NGUYEN THI TRINH" at bounding box center [634, 38] width 97 height 14
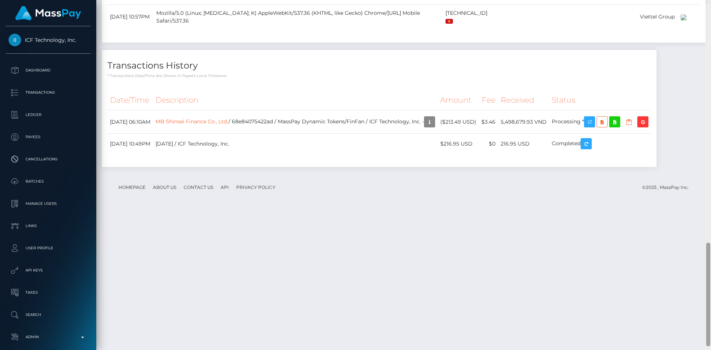
scroll to position [830, 0]
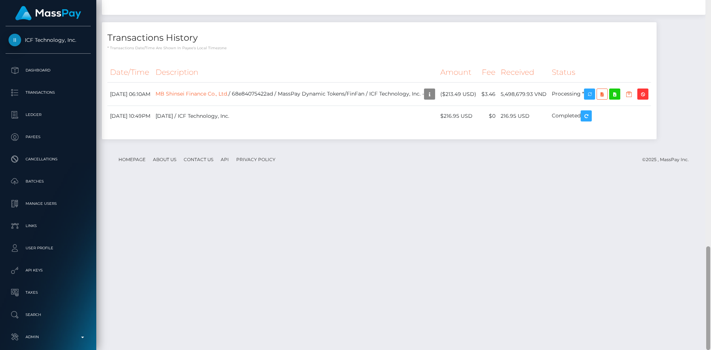
drag, startPoint x: 708, startPoint y: 41, endPoint x: 700, endPoint y: 277, distance: 235.6
click at [698, 277] on div "Customer Profile Loading... Loading..." at bounding box center [403, 175] width 615 height 350
click at [228, 97] on link "MB Shinsei Finance Co., Ltd." at bounding box center [191, 93] width 73 height 7
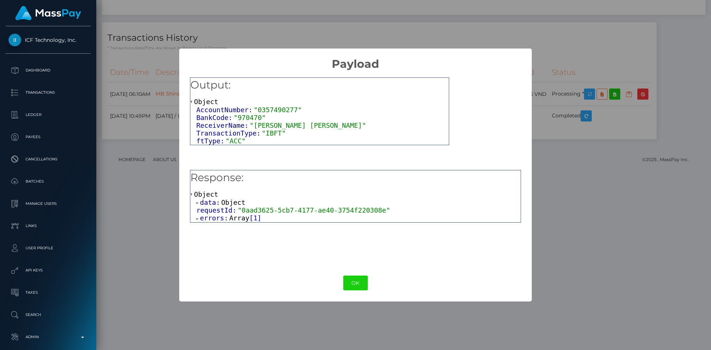
click at [226, 217] on span "errors:" at bounding box center [214, 218] width 29 height 8
click at [230, 228] on span "Object" at bounding box center [227, 226] width 24 height 8
click at [268, 237] on span ""Wrong format or missing data when calling payer's API"" at bounding box center [371, 234] width 221 height 8
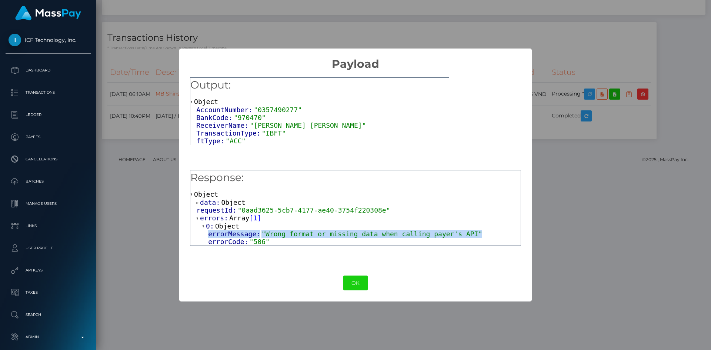
click at [268, 237] on span ""Wrong format or missing data when calling payer's API"" at bounding box center [371, 234] width 221 height 8
copy div "errorMessage: "Wrong format or missing data when calling payer's API""
click at [356, 286] on button "OK" at bounding box center [355, 282] width 24 height 15
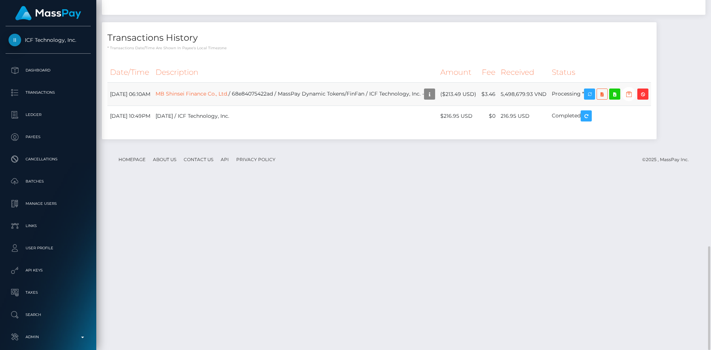
click at [351, 106] on td "MB Shinsei Finance Co., Ltd. / 68e84075422ad / MassPay Dynamic Tokens/FinFan / …" at bounding box center [295, 94] width 285 height 23
copy td "MB Shinsei Finance Co., Ltd. / 68e84075422ad / MassPay Dynamic Tokens/FinFan / …"
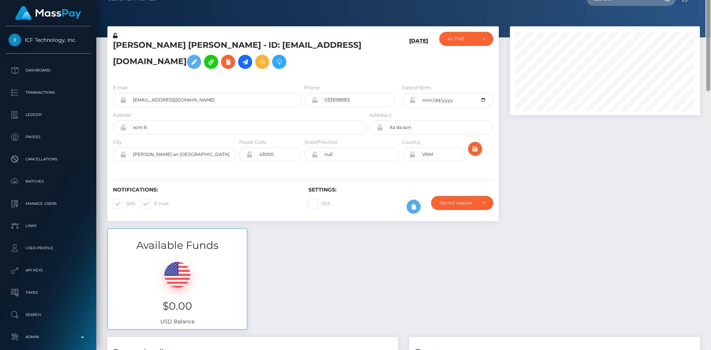
scroll to position [0, 0]
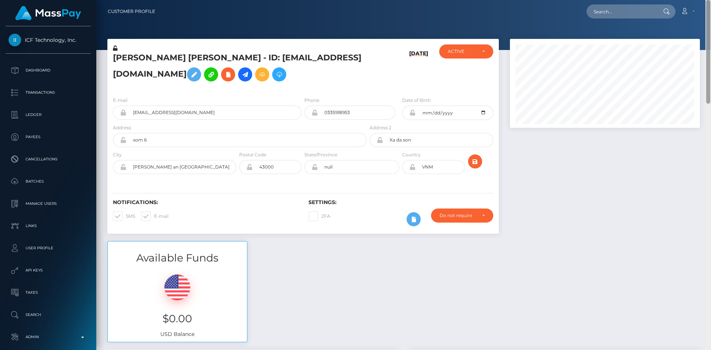
drag, startPoint x: 706, startPoint y: 274, endPoint x: 676, endPoint y: 26, distance: 249.6
click at [709, 21] on div "Customer Profile Loading... Loading..." at bounding box center [403, 175] width 615 height 350
click at [636, 14] on input "text" at bounding box center [621, 11] width 70 height 14
paste input "[EMAIL_ADDRESS][DOMAIN_NAME]"
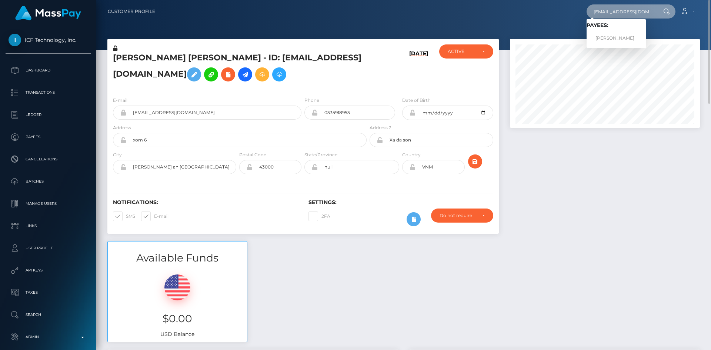
type input "[EMAIL_ADDRESS][DOMAIN_NAME]"
click at [633, 36] on link "MARIIA Dmitrievna ZAKHAROVA" at bounding box center [615, 38] width 59 height 14
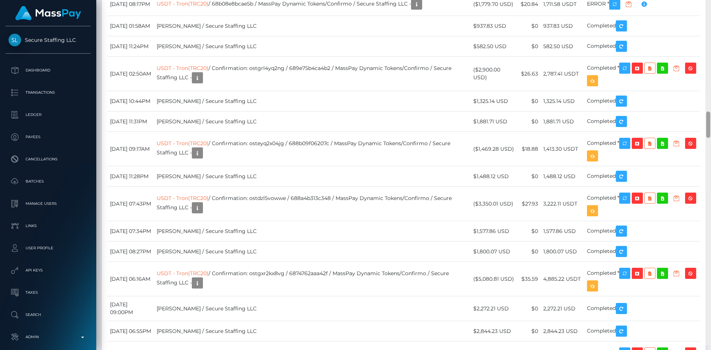
scroll to position [1529, 0]
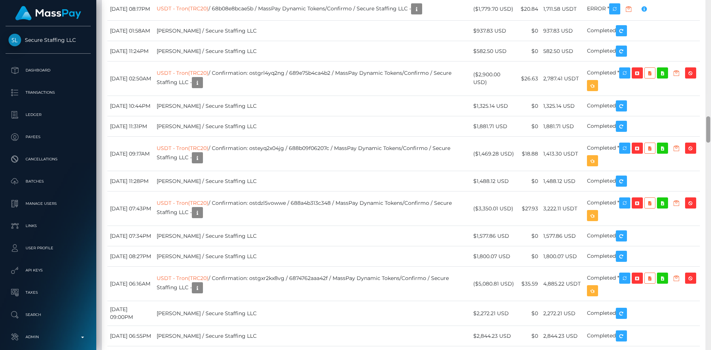
drag, startPoint x: 708, startPoint y: 23, endPoint x: 699, endPoint y: 137, distance: 114.0
click at [699, 137] on div "Customer Profile Loading... Loading..." at bounding box center [403, 175] width 615 height 350
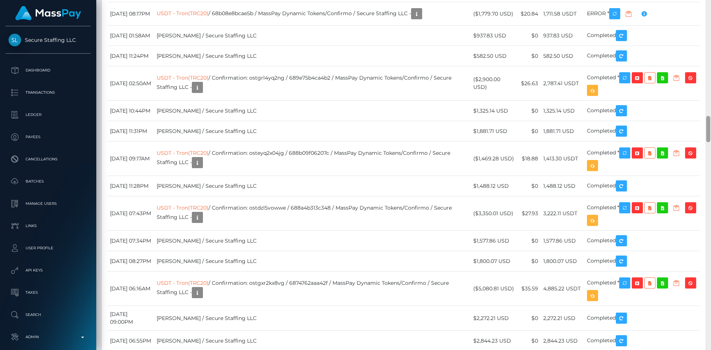
scroll to position [1519, 0]
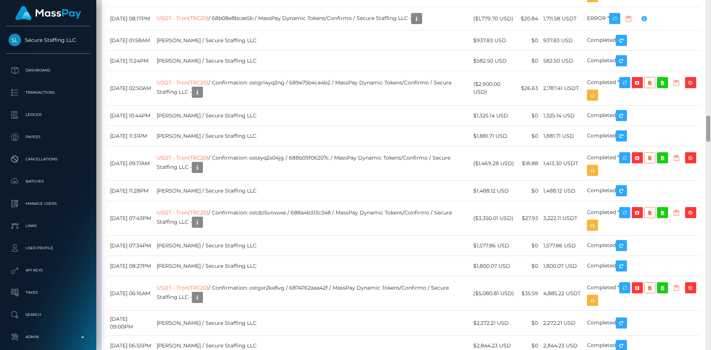
click at [708, 133] on div at bounding box center [708, 129] width 4 height 26
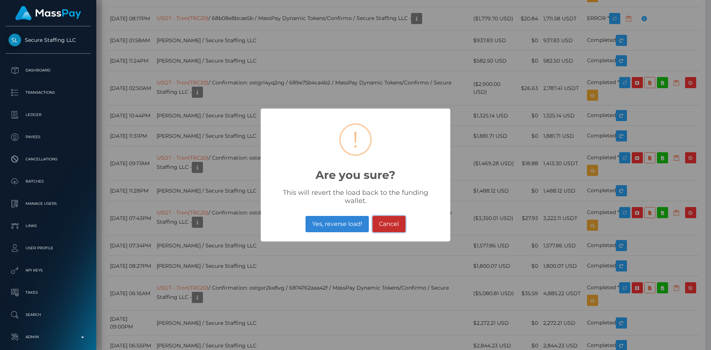
click at [386, 219] on button "Cancel" at bounding box center [388, 224] width 33 height 16
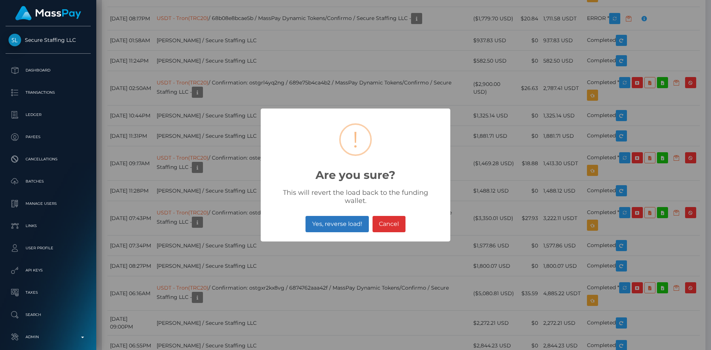
click at [325, 217] on button "Yes, reverse load!" at bounding box center [336, 224] width 63 height 16
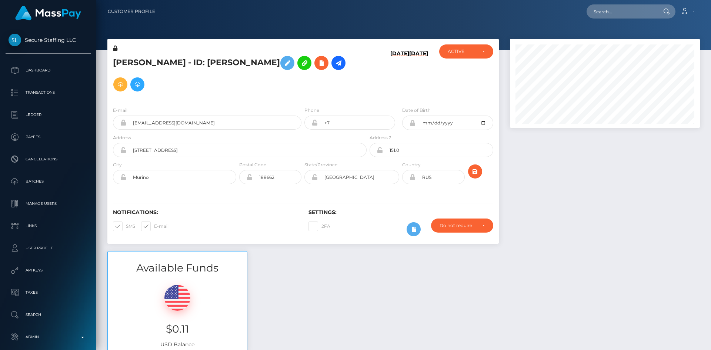
scroll to position [89, 190]
click at [619, 10] on input "text" at bounding box center [621, 11] width 70 height 14
paste input "ostem26jzjpg"
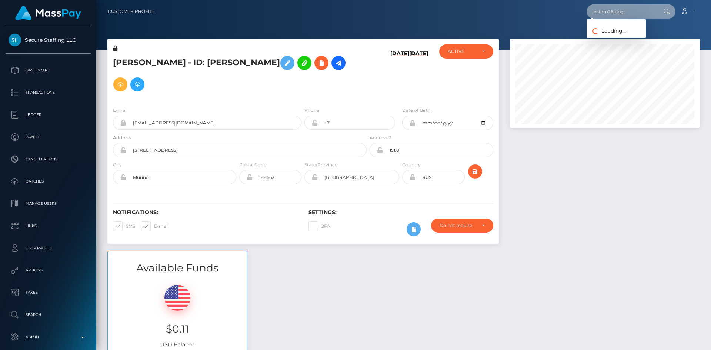
type input "ostem26jzjpg"
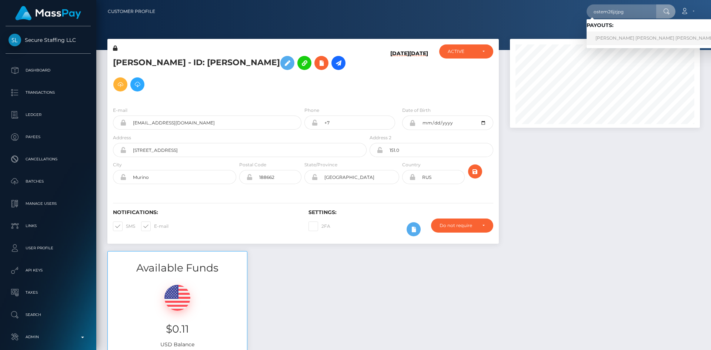
drag, startPoint x: 608, startPoint y: 39, endPoint x: 561, endPoint y: 36, distance: 47.1
click at [608, 39] on link "PAULINE THERESE CHRISTINE LEONTINE FORGET (NVisionU Inc - )" at bounding box center [682, 38] width 193 height 14
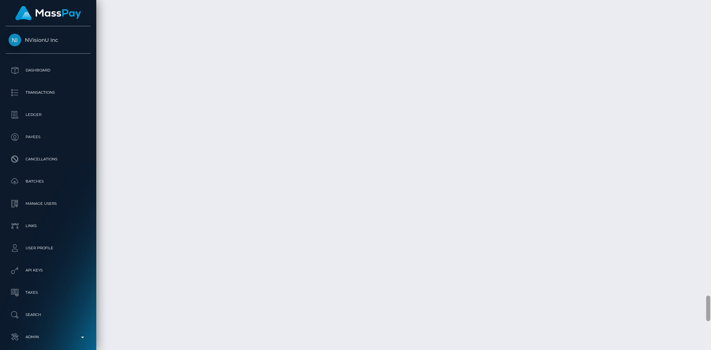
scroll to position [4055, 0]
drag, startPoint x: 707, startPoint y: 11, endPoint x: 664, endPoint y: 305, distance: 297.1
click at [664, 305] on div "Customer Profile Loading... Loading..." at bounding box center [403, 175] width 615 height 350
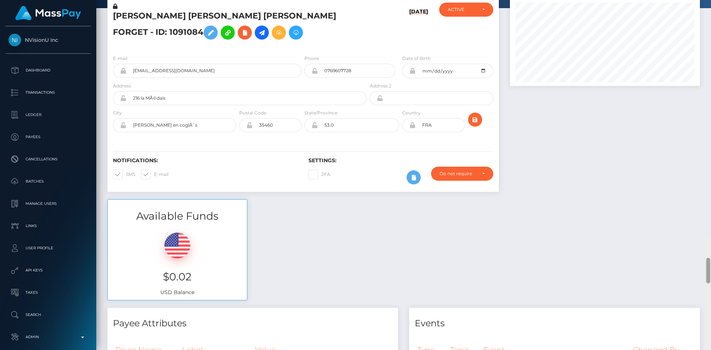
scroll to position [89, 190]
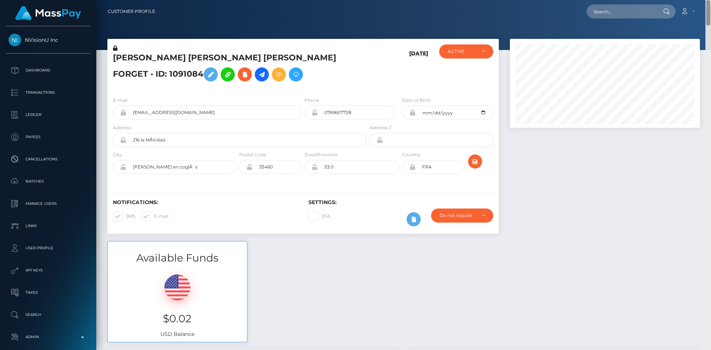
drag, startPoint x: 707, startPoint y: 307, endPoint x: 683, endPoint y: -32, distance: 340.3
click at [683, 0] on html "NVisionU Inc Dashboard Transactions Ledger Payees Cancellations" at bounding box center [355, 175] width 711 height 350
